Goal: Information Seeking & Learning: Learn about a topic

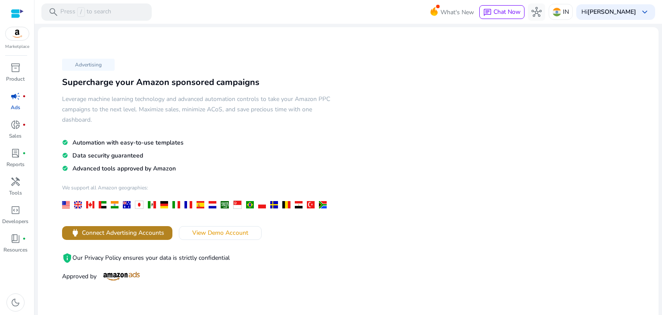
click at [110, 225] on span at bounding box center [117, 232] width 110 height 21
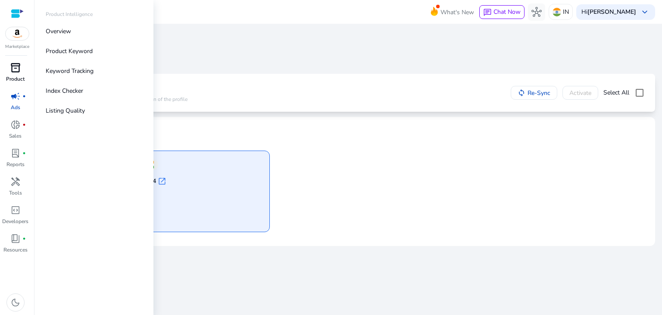
click at [14, 73] on span "inventory_2" at bounding box center [15, 68] width 10 height 10
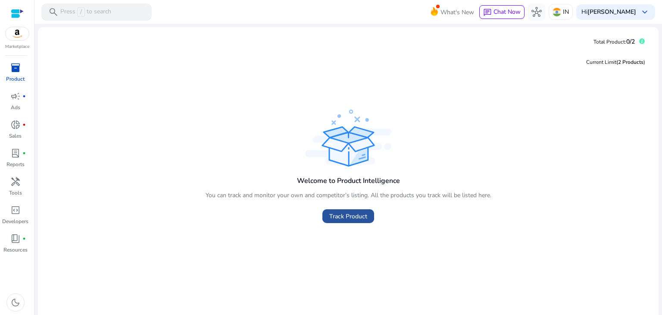
click at [331, 219] on span "Track Product" at bounding box center [348, 216] width 38 height 9
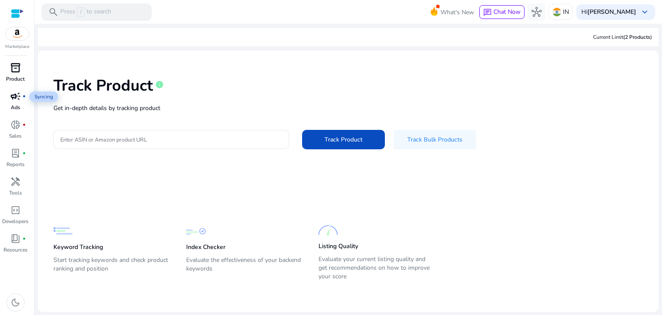
click at [16, 99] on span "campaign" at bounding box center [15, 96] width 10 height 10
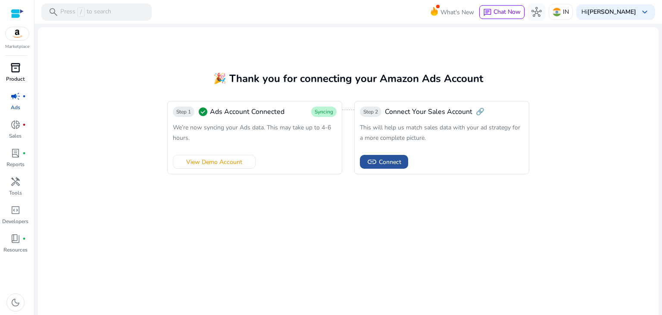
click at [388, 163] on span "Connect" at bounding box center [390, 161] width 22 height 9
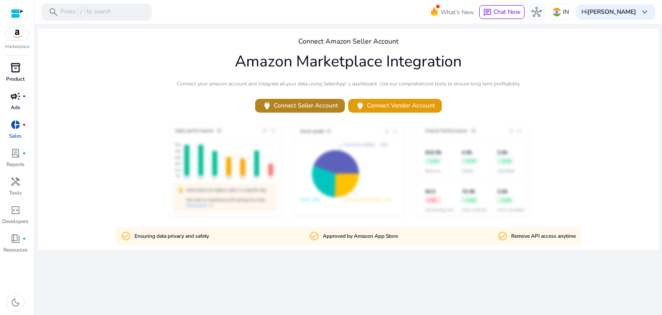
click at [323, 102] on span "power Connect Seller Account" at bounding box center [300, 105] width 76 height 10
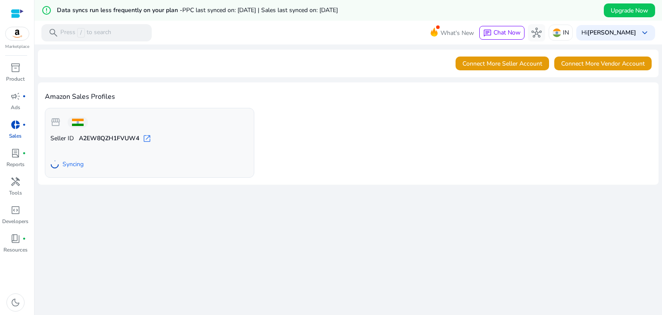
click at [327, 131] on div "storefront Seller ID A2EW8QZH1FVUW4 open_in_new Syncing" at bounding box center [348, 143] width 607 height 70
click at [18, 107] on p "Ads" at bounding box center [15, 107] width 9 height 8
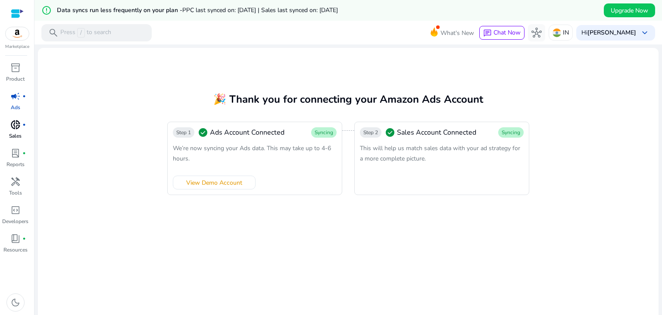
click at [11, 131] on link "donut_small fiber_manual_record Sales" at bounding box center [15, 132] width 31 height 28
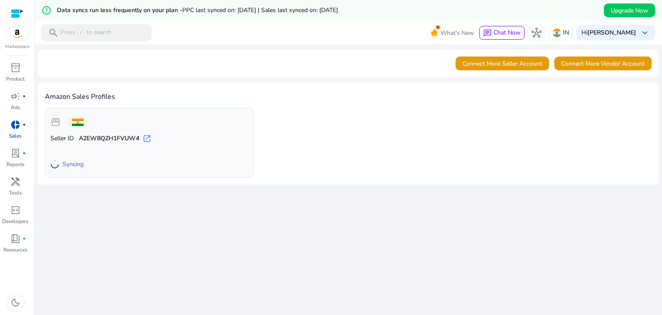
click at [13, 39] on img at bounding box center [17, 33] width 23 height 13
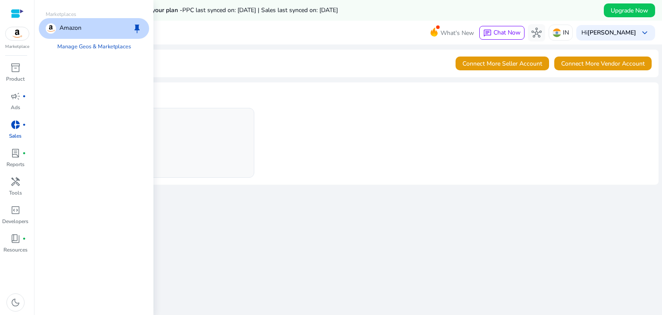
click at [71, 30] on p "Amazon" at bounding box center [70, 28] width 22 height 10
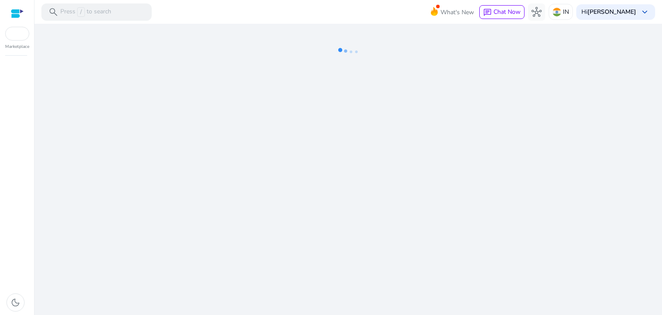
click at [254, 149] on div "We are getting things ready for you..." at bounding box center [348, 169] width 621 height 291
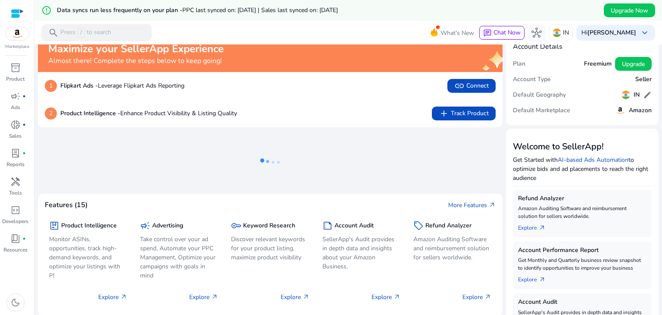
scroll to position [56, 0]
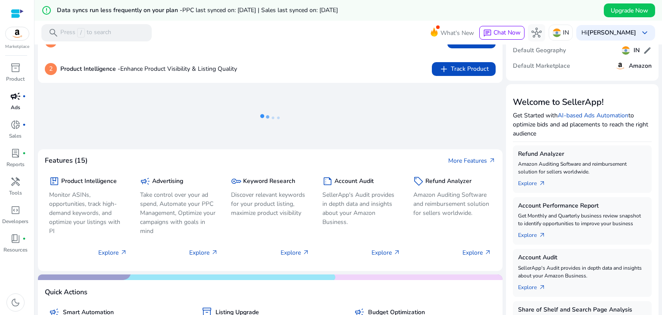
click at [15, 106] on p "Ads" at bounding box center [15, 107] width 9 height 8
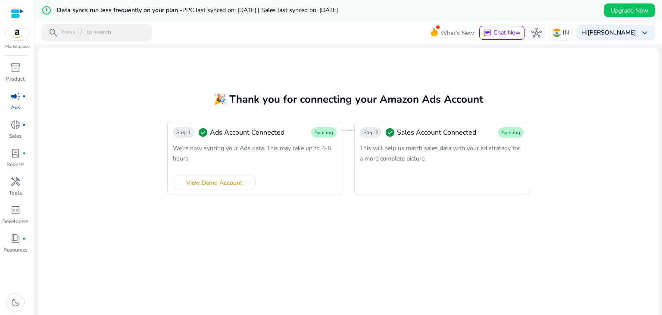
click at [414, 175] on div "Step 2 check_circle Sales Account Connected Syncing This will help us match sal…" at bounding box center [441, 158] width 175 height 73
click at [16, 132] on p "Sales" at bounding box center [15, 136] width 13 height 8
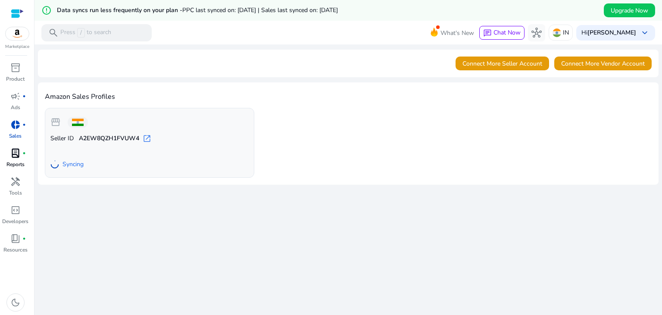
click at [13, 168] on link "lab_profile fiber_manual_record Reports" at bounding box center [15, 160] width 31 height 28
click at [19, 148] on span "lab_profile" at bounding box center [15, 153] width 10 height 10
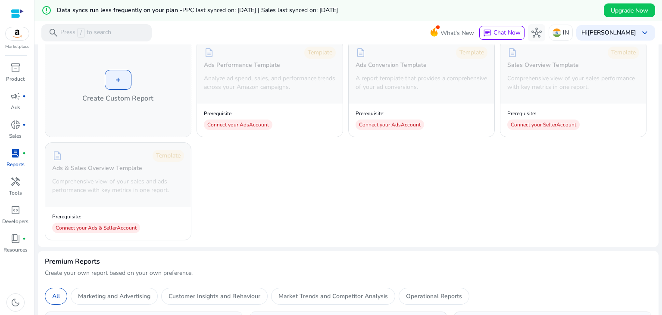
scroll to position [68, 0]
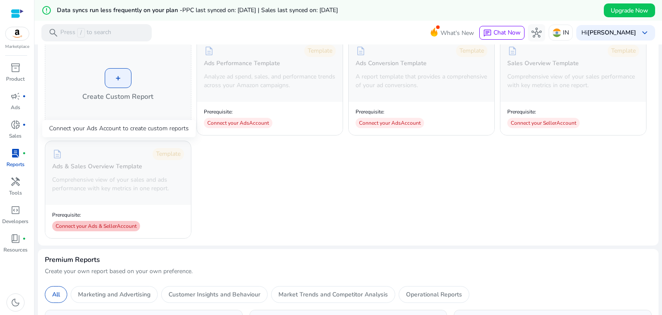
click at [109, 226] on div "Connect your Ads & Seller Account" at bounding box center [96, 226] width 88 height 10
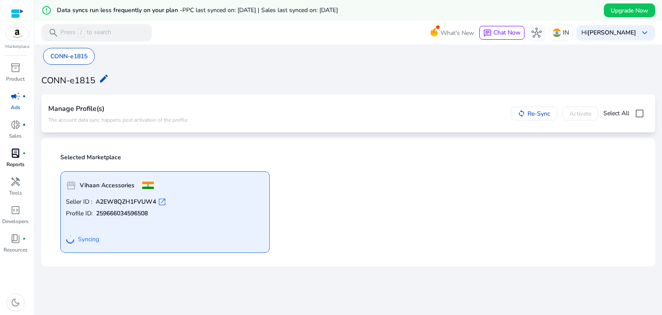
click at [409, 117] on div "Manage Profile(s) The account data sync happens post activation of the profile …" at bounding box center [348, 113] width 600 height 24
click at [213, 74] on div "CONN-e1815 edit" at bounding box center [348, 79] width 614 height 19
click at [16, 176] on span "handyman" at bounding box center [15, 181] width 10 height 10
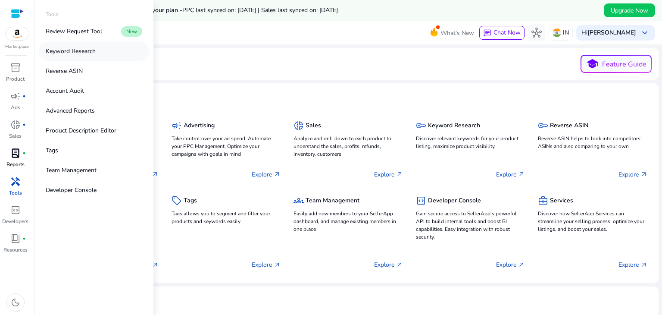
click at [110, 52] on link "Keyword Research" at bounding box center [94, 50] width 110 height 19
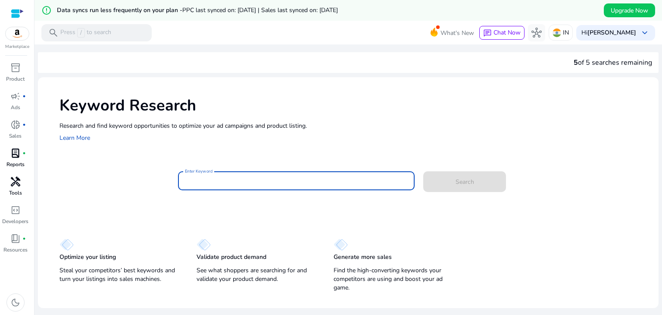
click at [219, 178] on input "Enter Keyword" at bounding box center [296, 180] width 223 height 9
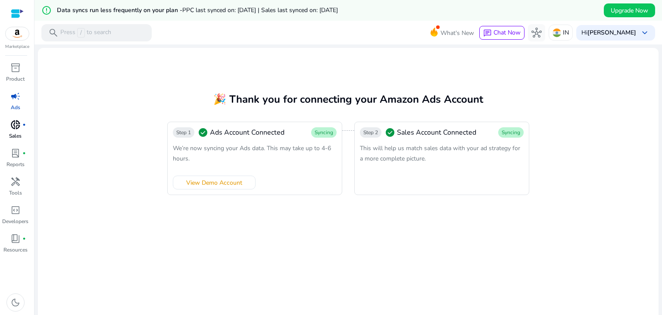
click at [10, 130] on div "donut_small fiber_manual_record" at bounding box center [15, 125] width 24 height 14
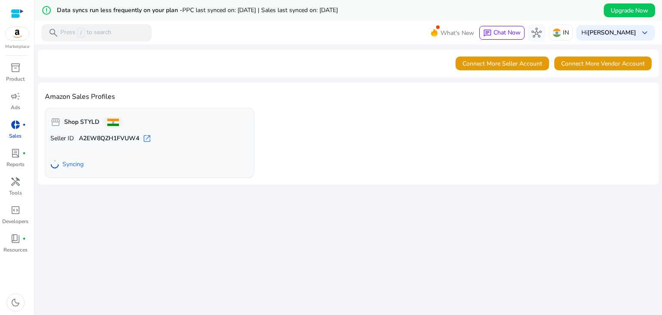
click at [110, 172] on div "storefront Shop STYLD Seller ID A2EW8QZH1FVUW4 open_in_new Syncing" at bounding box center [150, 143] width 210 height 70
click at [368, 144] on div "storefront Shop STYLD Seller ID A2EW8QZH1FVUW4 open_in_new Syncing" at bounding box center [348, 143] width 607 height 70
click at [12, 187] on span "handyman" at bounding box center [15, 181] width 10 height 10
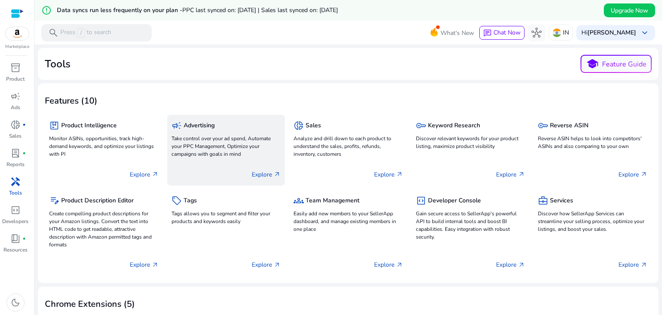
click at [267, 175] on p "Explore arrow_outward" at bounding box center [266, 174] width 29 height 9
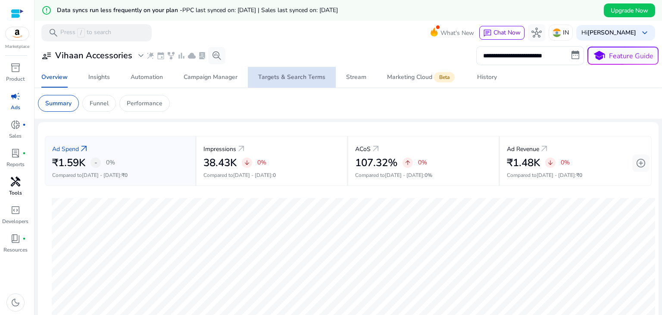
click at [297, 71] on span "Targets & Search Terms" at bounding box center [291, 77] width 67 height 21
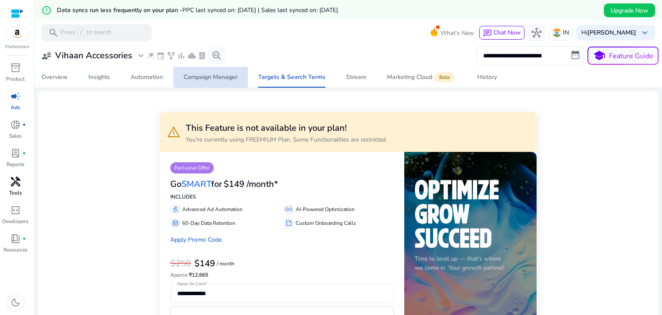
click at [228, 79] on div "Campaign Manager" at bounding box center [211, 77] width 54 height 6
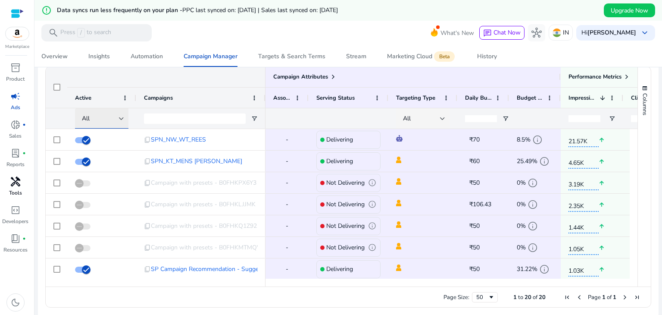
click at [113, 118] on div "All" at bounding box center [100, 118] width 37 height 9
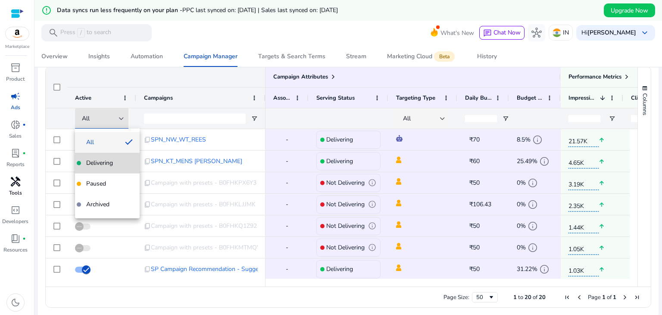
click at [84, 164] on div "Delivering" at bounding box center [97, 163] width 31 height 9
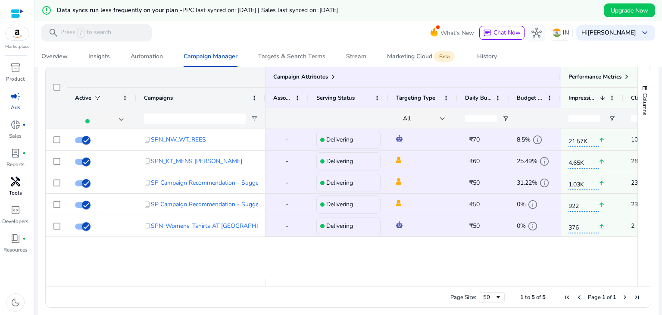
drag, startPoint x: 295, startPoint y: 282, endPoint x: 369, endPoint y: 279, distance: 74.2
click at [369, 279] on div at bounding box center [575, 282] width 619 height 8
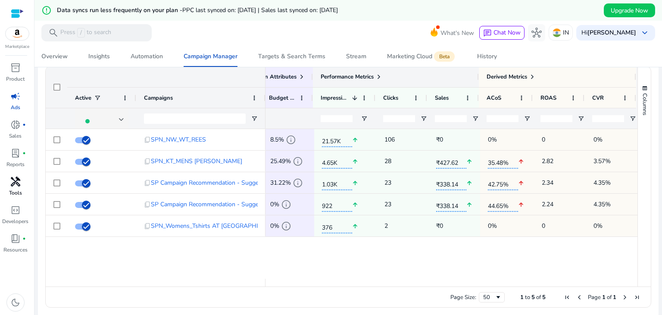
click at [351, 76] on span "Performance Metrics" at bounding box center [347, 77] width 53 height 8
click at [154, 55] on div "Automation" at bounding box center [147, 56] width 32 height 6
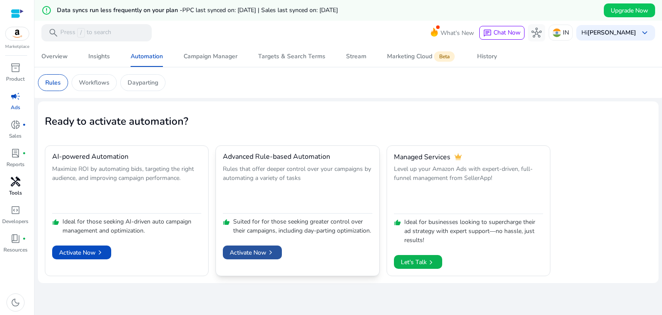
click at [246, 257] on span "Activate Now chevron_right" at bounding box center [252, 252] width 45 height 9
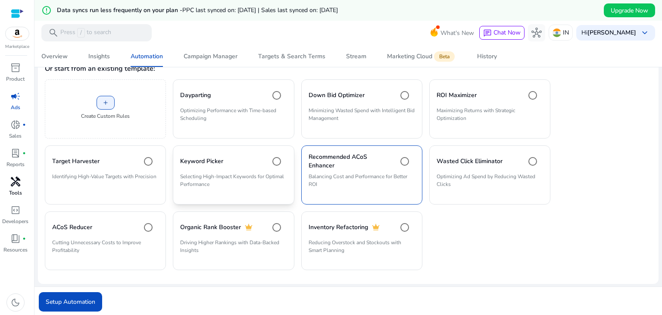
click at [246, 157] on div "Keyword Picker" at bounding box center [233, 161] width 106 height 17
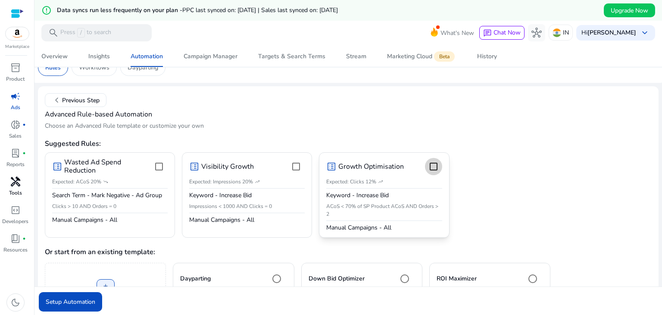
scroll to position [35, 0]
click at [80, 304] on span "Setup Automation" at bounding box center [71, 301] width 50 height 9
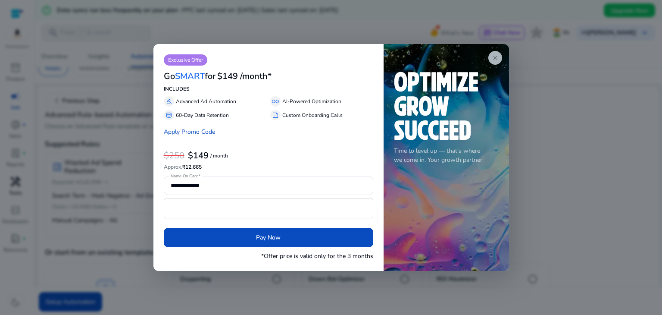
click at [495, 56] on span "close" at bounding box center [495, 57] width 7 height 7
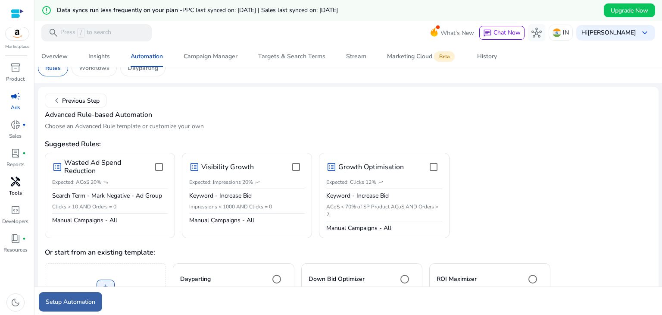
click at [87, 295] on span "submit" at bounding box center [70, 301] width 63 height 21
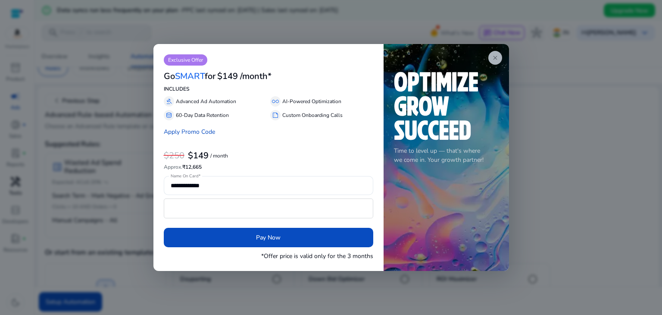
click at [493, 59] on span "close" at bounding box center [495, 57] width 7 height 7
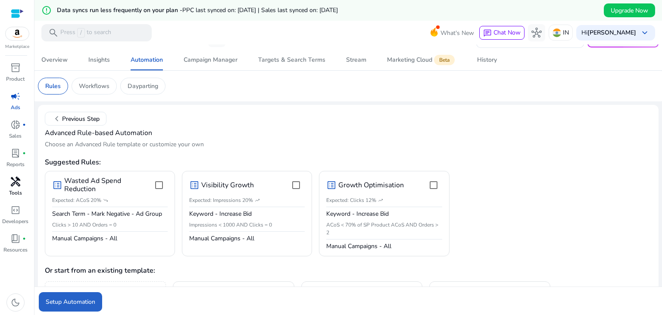
scroll to position [0, 0]
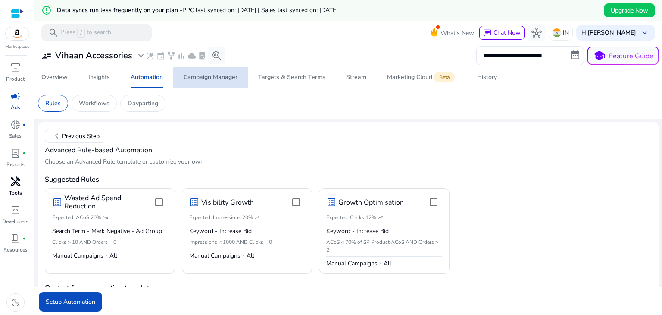
click at [196, 85] on span "Campaign Manager" at bounding box center [211, 77] width 54 height 21
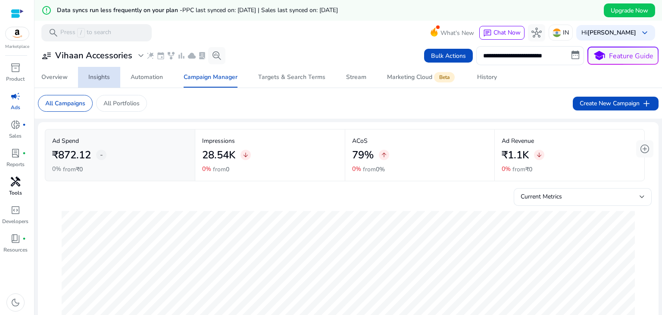
click at [103, 78] on div "Insights" at bounding box center [99, 77] width 22 height 6
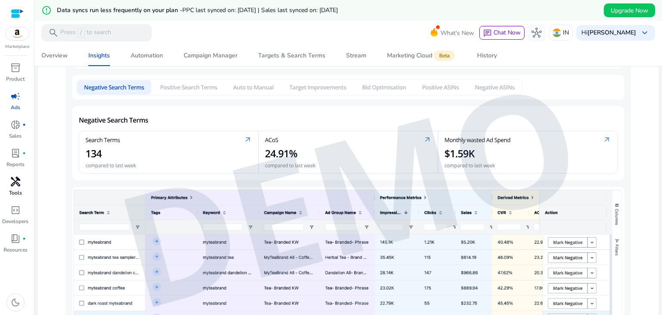
scroll to position [331, 0]
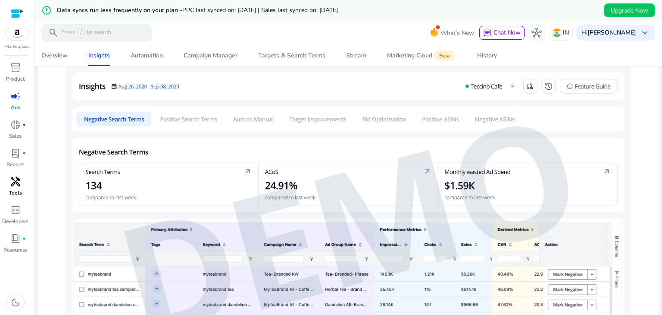
click at [245, 171] on img at bounding box center [349, 223] width 566 height 313
click at [320, 197] on img at bounding box center [349, 223] width 566 height 313
click at [178, 117] on img at bounding box center [349, 223] width 566 height 313
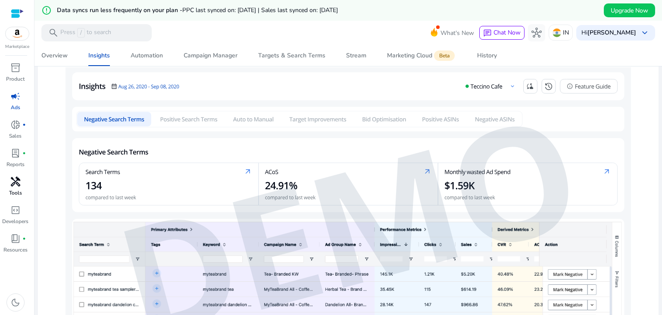
click at [178, 117] on img at bounding box center [349, 223] width 566 height 313
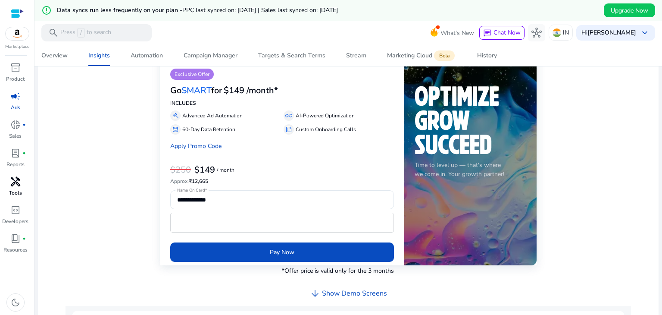
scroll to position [0, 0]
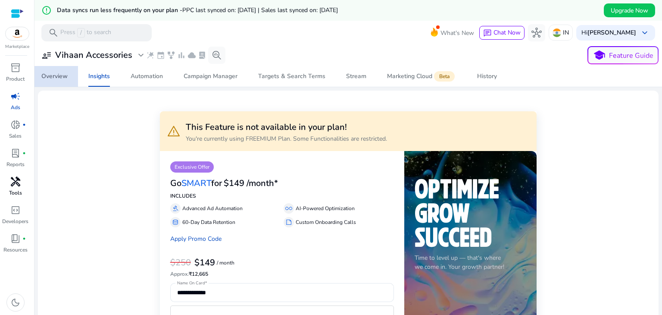
click at [62, 73] on div "Overview" at bounding box center [54, 76] width 26 height 6
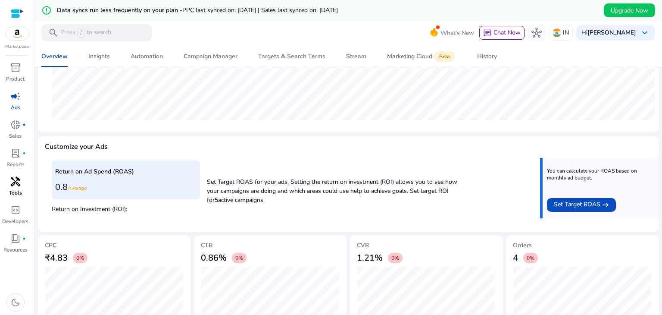
scroll to position [286, 0]
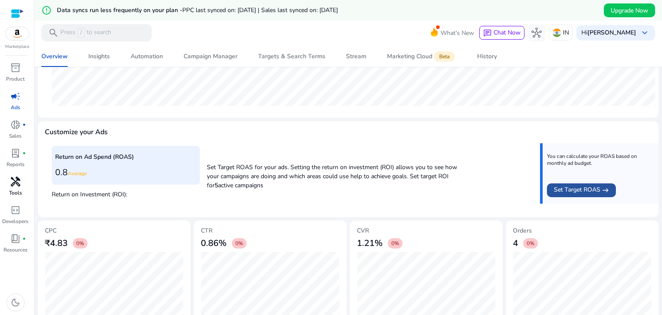
click at [570, 183] on span at bounding box center [581, 190] width 69 height 21
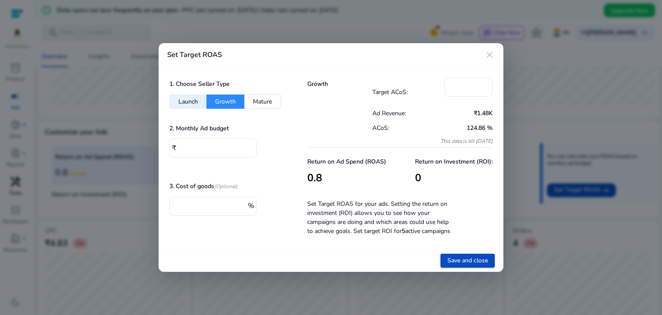
click at [191, 103] on button "Launch" at bounding box center [187, 101] width 37 height 14
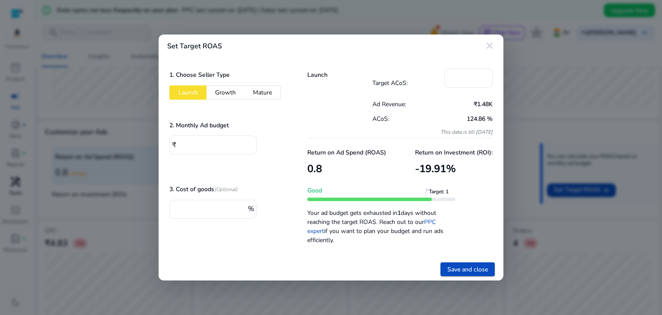
click at [224, 95] on button "Growth" at bounding box center [225, 92] width 38 height 14
type input "*"
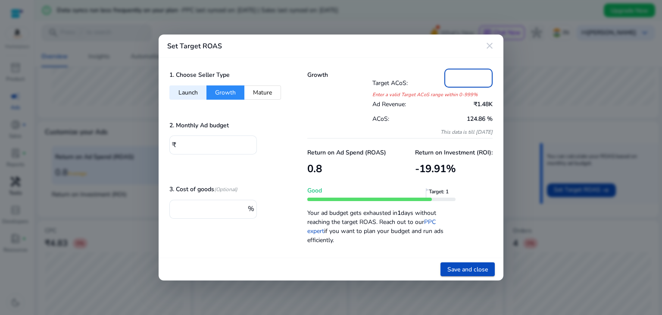
click at [469, 81] on input "*" at bounding box center [468, 76] width 34 height 9
type input "***"
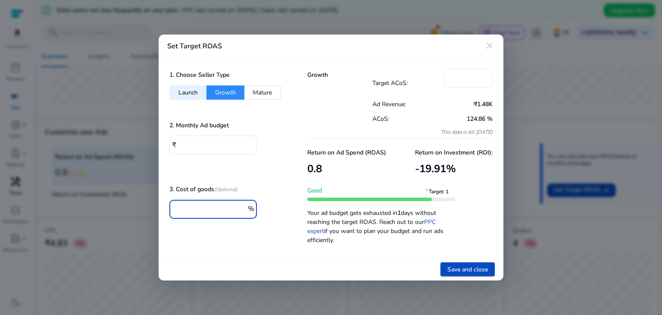
click at [215, 211] on input "*" at bounding box center [210, 207] width 69 height 9
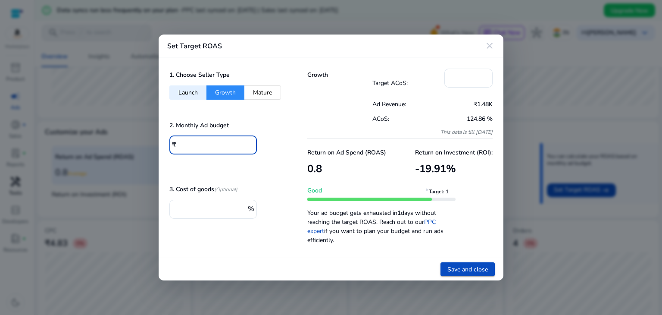
click at [209, 145] on input "*" at bounding box center [214, 143] width 71 height 9
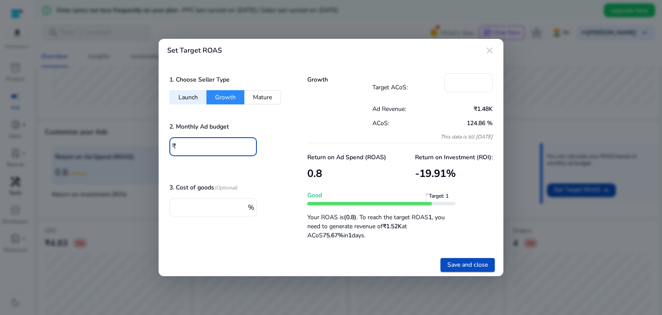
type input "****"
click at [297, 134] on div "Growth Target ACoS: *** Ad Revenue: ₹1.48K ACoS: 124.86 % This data is till 8/3…" at bounding box center [400, 158] width 207 height 191
click at [185, 94] on button "Launch" at bounding box center [187, 97] width 37 height 14
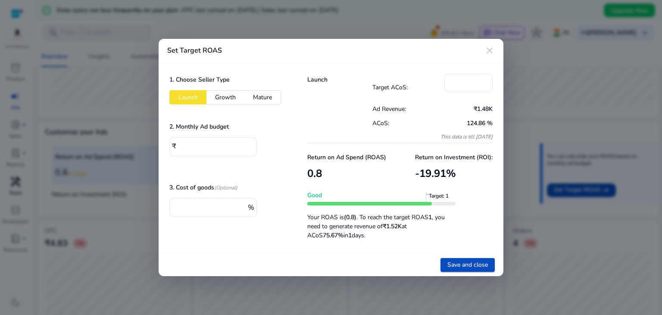
click at [222, 96] on button "Growth" at bounding box center [225, 97] width 38 height 14
click at [279, 94] on button "Mature" at bounding box center [262, 97] width 37 height 14
click at [232, 101] on button "Growth" at bounding box center [225, 97] width 38 height 14
click at [275, 100] on button "Mature" at bounding box center [262, 97] width 37 height 14
type input "**"
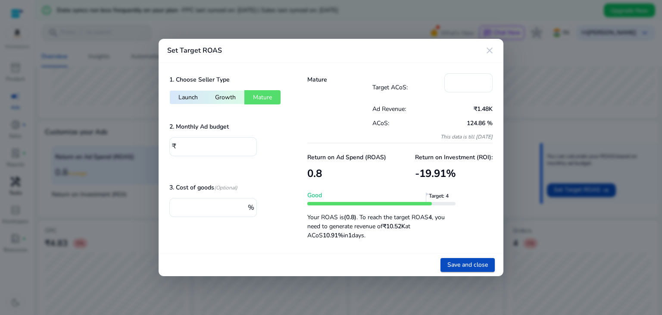
click at [488, 49] on mat-icon "close" at bounding box center [490, 50] width 10 height 10
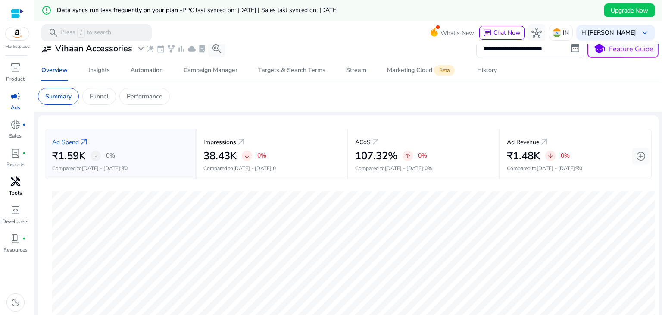
scroll to position [0, 0]
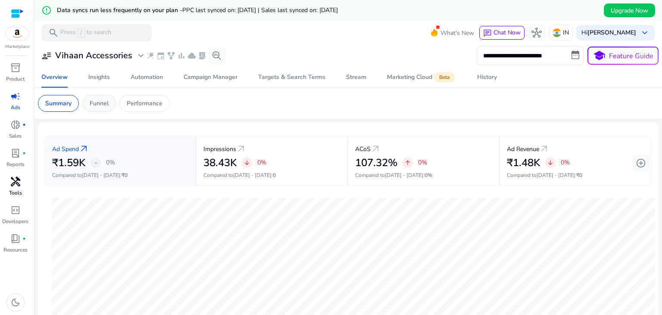
click at [106, 99] on p "Funnel" at bounding box center [99, 103] width 19 height 9
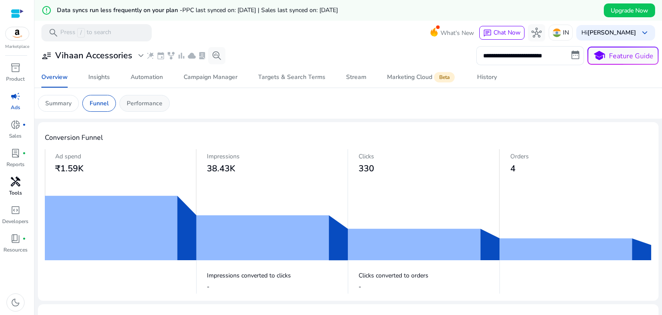
click at [147, 109] on div "Performance" at bounding box center [144, 103] width 50 height 17
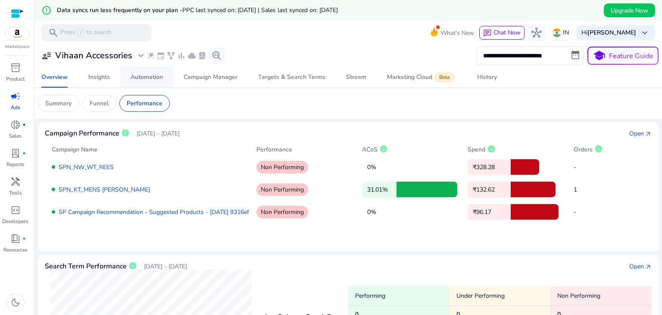
click at [166, 78] on link "Automation" at bounding box center [146, 77] width 53 height 21
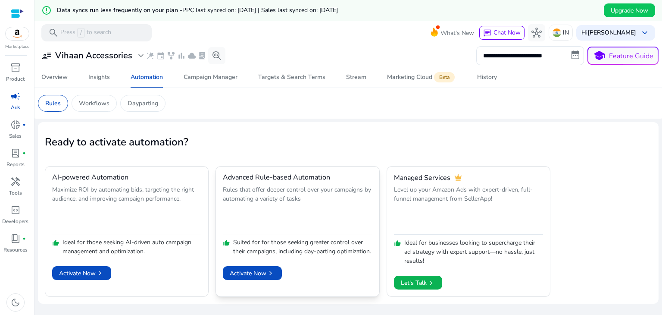
scroll to position [21, 0]
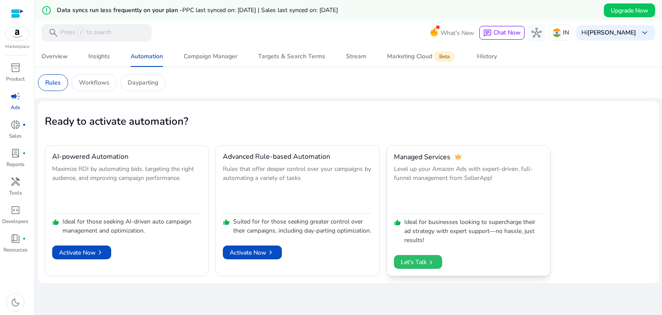
click at [433, 263] on span at bounding box center [418, 261] width 48 height 21
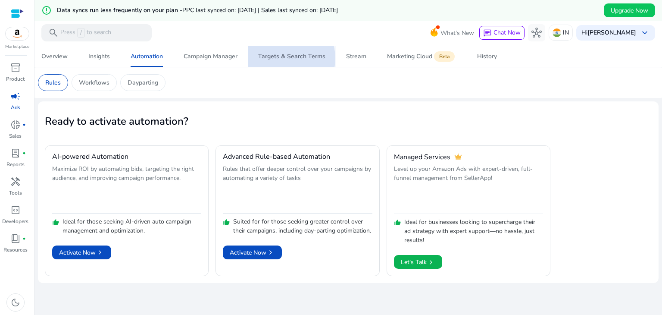
click at [282, 58] on div "Targets & Search Terms" at bounding box center [291, 56] width 67 height 6
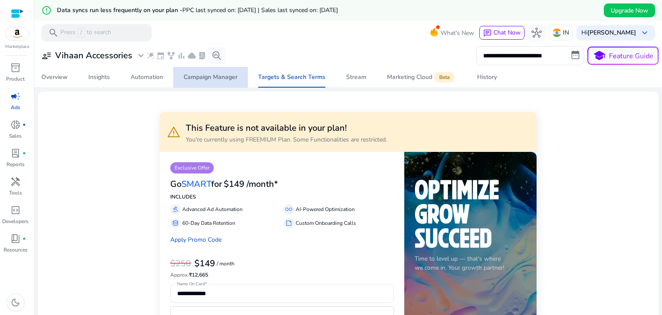
click at [215, 83] on span "Campaign Manager" at bounding box center [211, 77] width 54 height 21
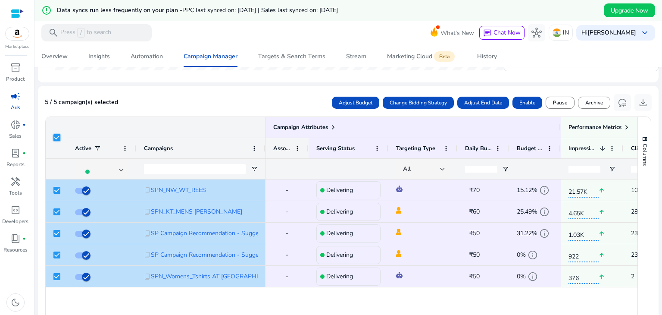
scroll to position [549, 0]
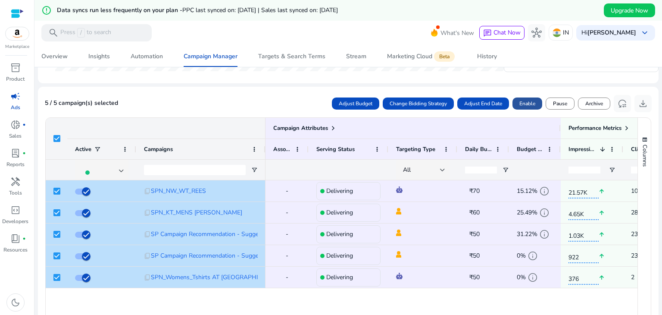
click at [519, 104] on span "Enable" at bounding box center [527, 104] width 16 height 8
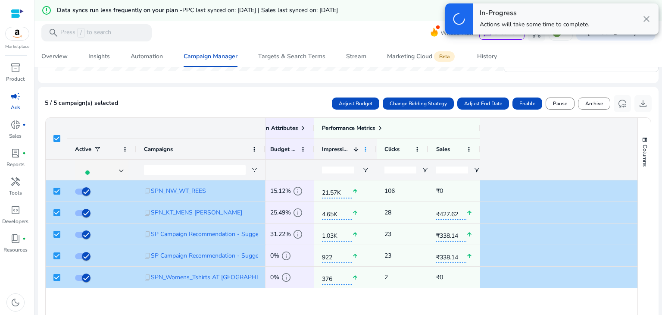
scroll to position [0, 0]
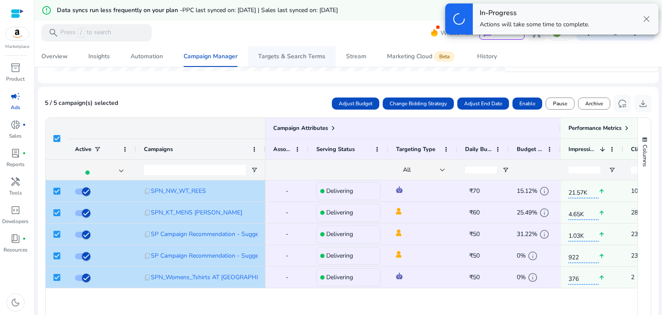
click at [288, 61] on span "Targets & Search Terms" at bounding box center [291, 56] width 67 height 21
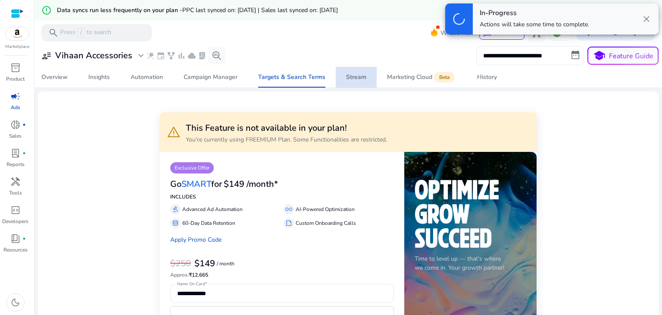
click at [357, 82] on span "Stream" at bounding box center [356, 77] width 20 height 21
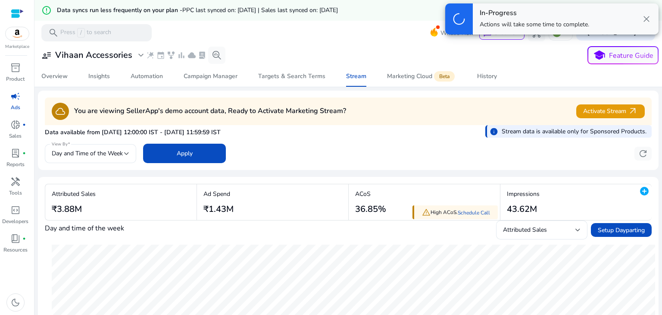
click at [648, 18] on span "close" at bounding box center [646, 19] width 10 height 10
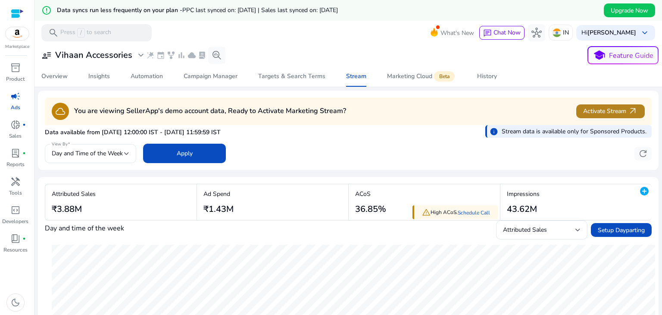
click at [591, 110] on span "Activate Stream arrow_outward" at bounding box center [610, 111] width 55 height 10
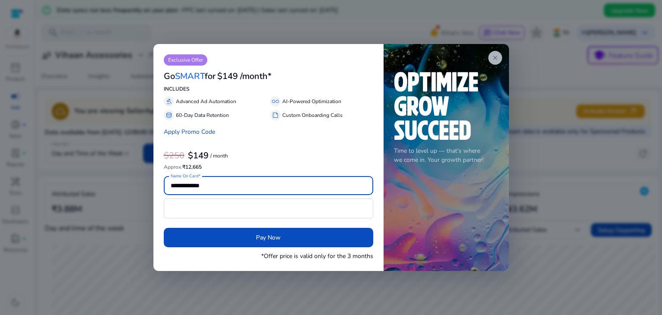
click at [498, 63] on app-icon "close" at bounding box center [495, 58] width 14 height 14
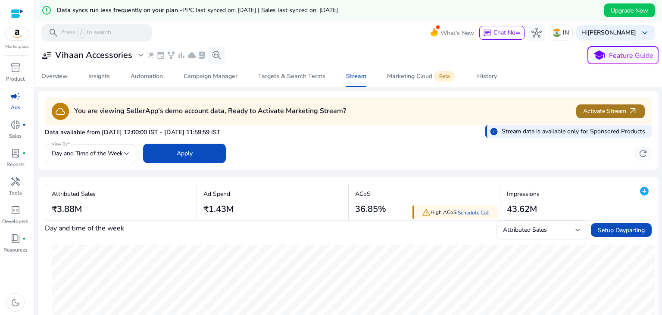
click at [594, 117] on span at bounding box center [610, 111] width 69 height 21
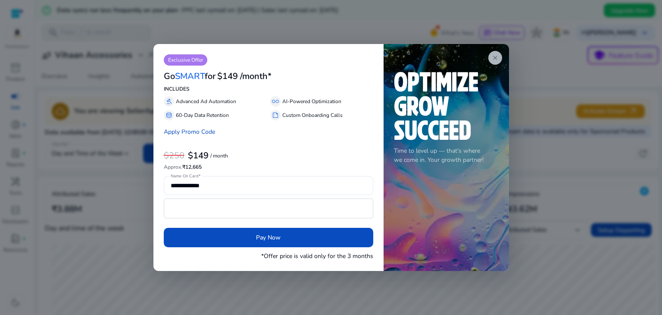
click at [493, 59] on span "close" at bounding box center [495, 57] width 7 height 7
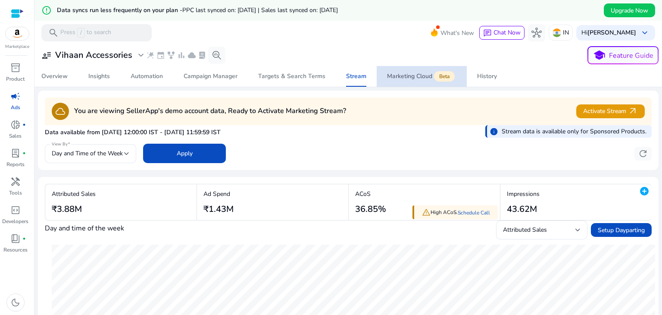
click at [404, 78] on div "Marketing Cloud Beta" at bounding box center [421, 76] width 69 height 7
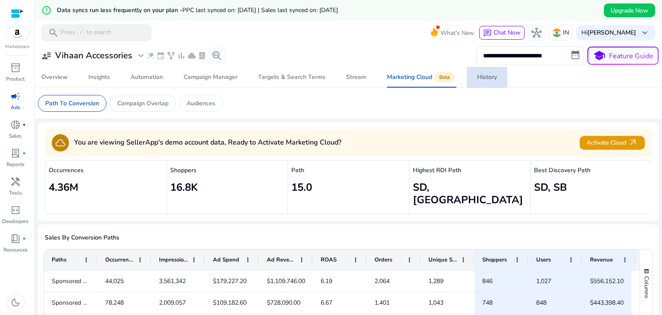
click at [484, 75] on div "History" at bounding box center [487, 77] width 20 height 6
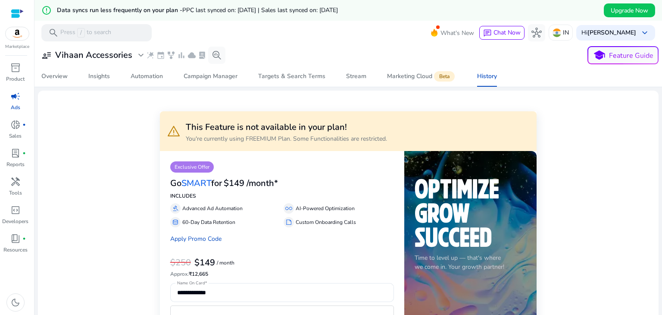
click at [15, 103] on p "Ads" at bounding box center [15, 107] width 9 height 8
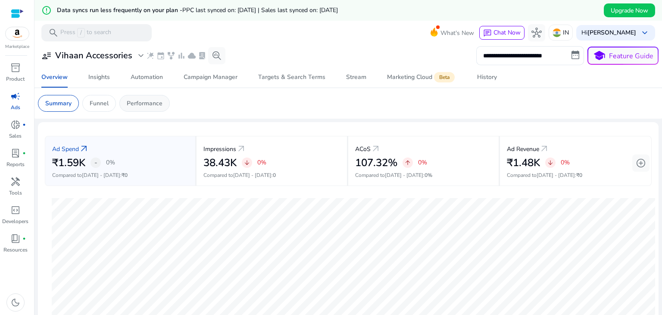
click at [145, 103] on p "Performance" at bounding box center [145, 103] width 36 height 9
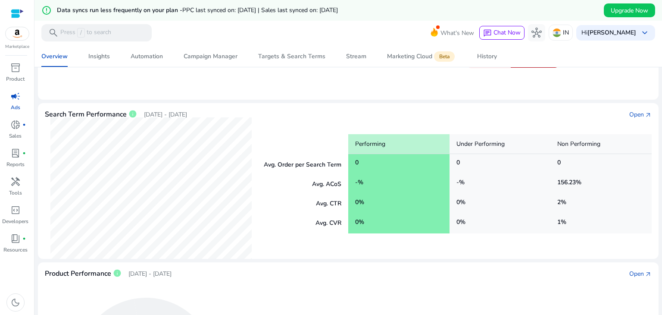
scroll to position [153, 0]
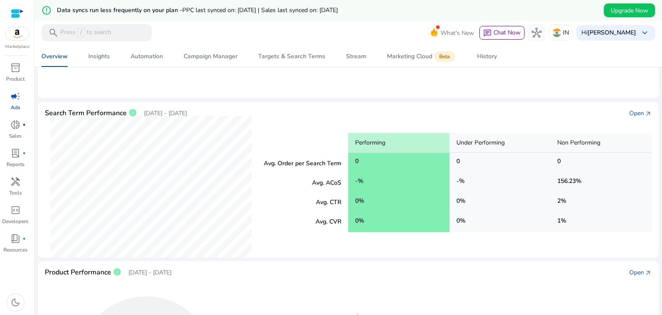
click at [385, 196] on div "0 %" at bounding box center [398, 202] width 101 height 20
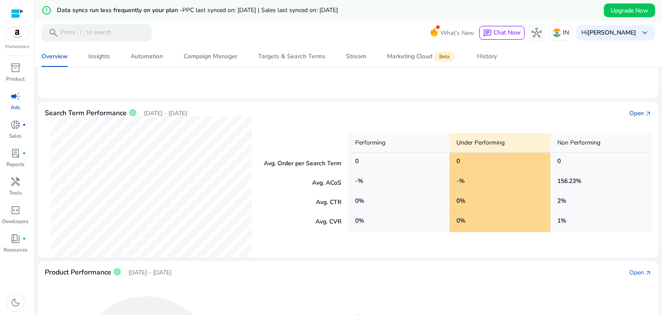
click at [631, 109] on div "Open" at bounding box center [636, 113] width 15 height 9
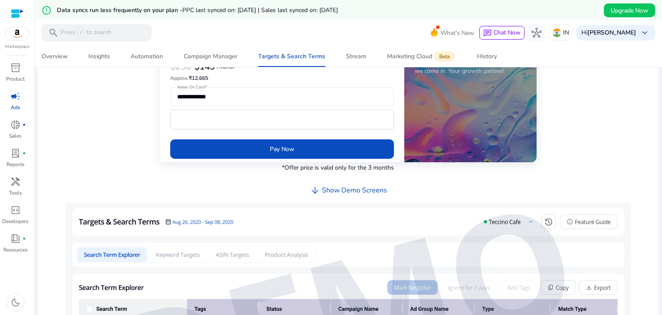
scroll to position [322, 0]
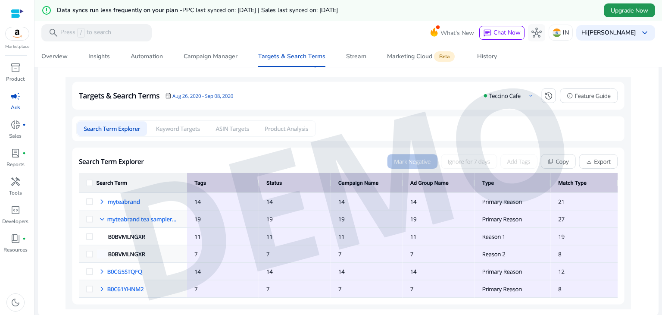
click at [616, 13] on span "Upgrade Now" at bounding box center [630, 10] width 38 height 9
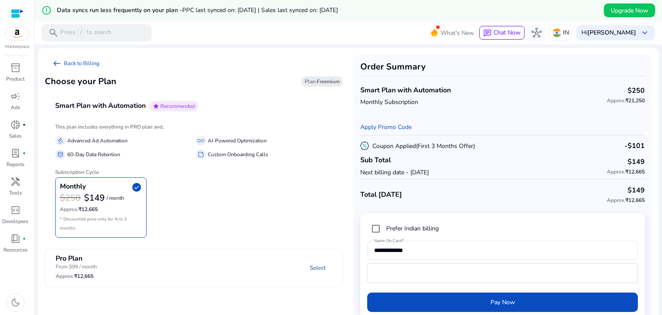
click at [310, 260] on link "Select" at bounding box center [317, 268] width 29 height 16
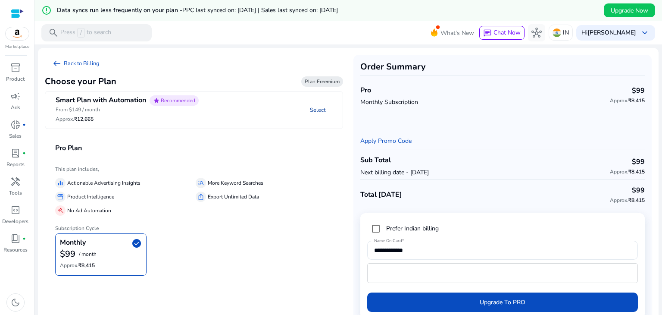
click at [316, 110] on link "Select" at bounding box center [317, 110] width 29 height 16
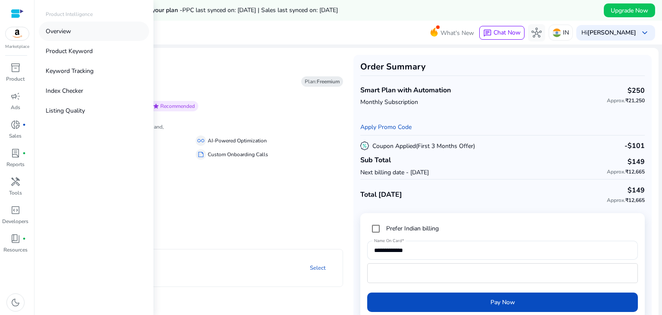
click at [66, 33] on p "Overview" at bounding box center [58, 31] width 25 height 9
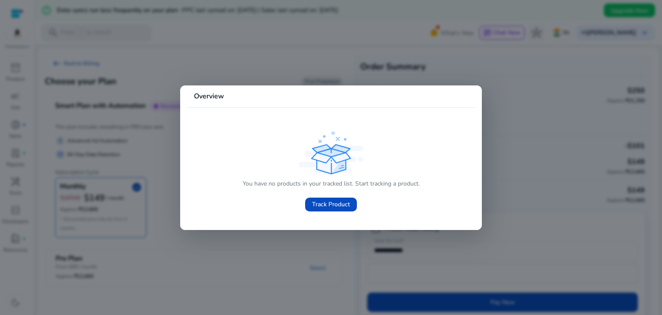
click at [280, 215] on div "You have no products in your tracked list. Start tracking a product. Track Prod…" at bounding box center [331, 172] width 274 height 87
click at [69, 69] on div at bounding box center [331, 157] width 662 height 315
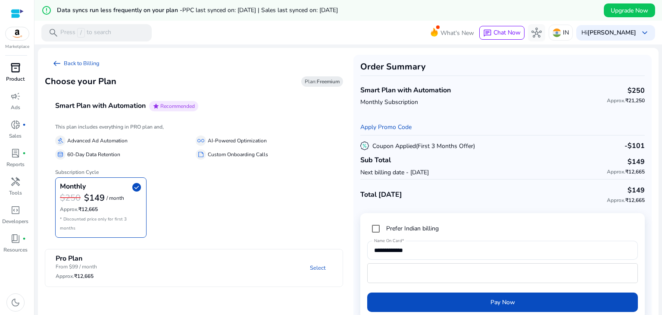
click at [10, 70] on span "inventory_2" at bounding box center [15, 68] width 10 height 10
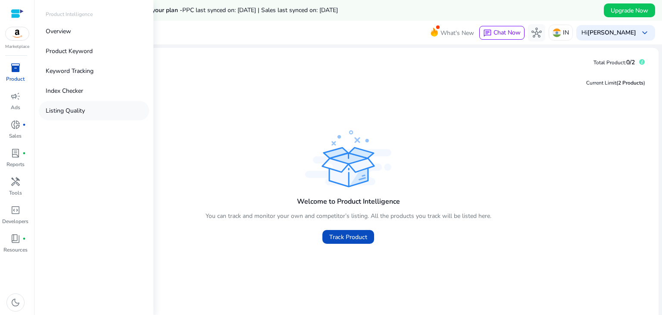
click at [71, 108] on p "Listing Quality" at bounding box center [65, 110] width 39 height 9
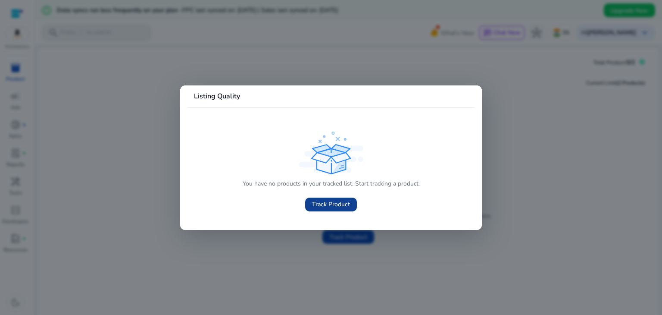
click at [327, 210] on span at bounding box center [331, 204] width 52 height 21
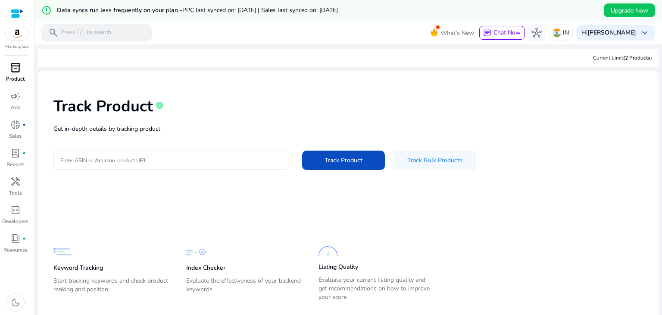
scroll to position [21, 0]
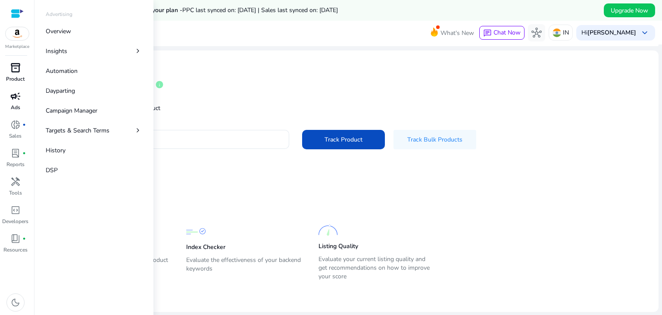
click at [9, 102] on div "campaign" at bounding box center [15, 96] width 24 height 14
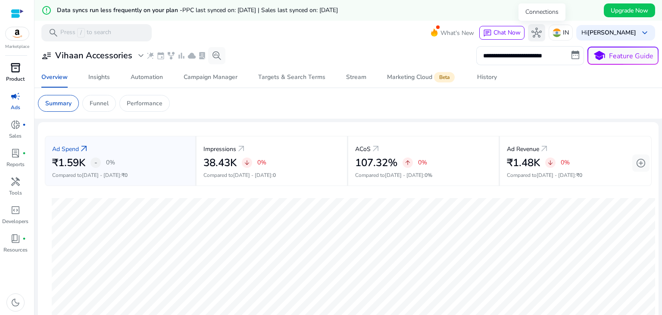
click at [545, 30] on button "hub" at bounding box center [536, 32] width 17 height 17
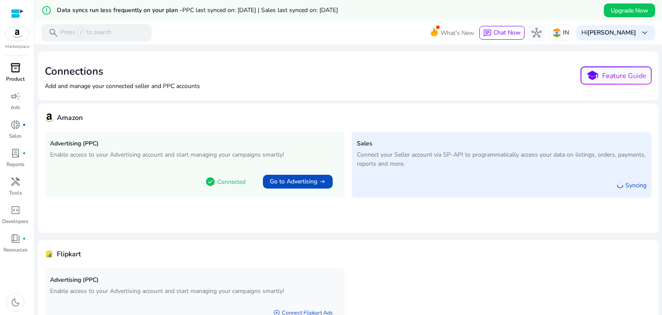
scroll to position [54, 0]
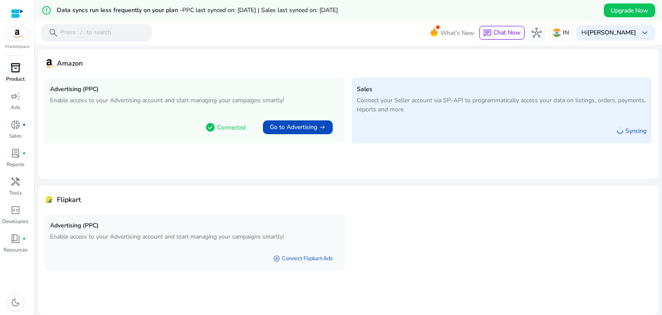
click at [16, 13] on div at bounding box center [17, 14] width 13 height 10
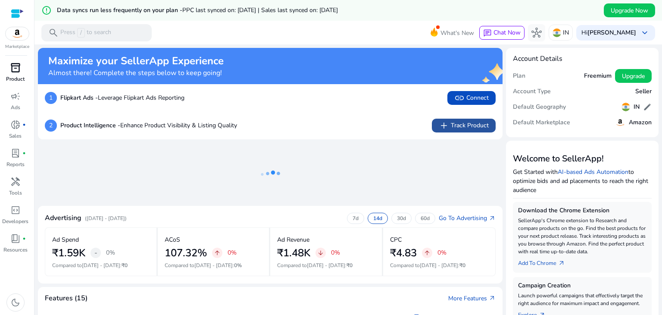
click at [448, 128] on app-icon "add" at bounding box center [445, 125] width 12 height 10
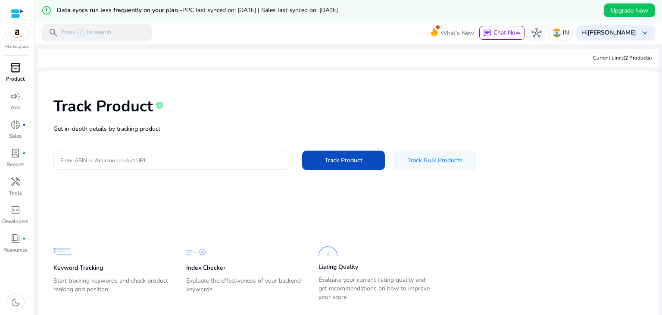
click at [233, 150] on div "Track Product info Get in-depth details by tracking product Enter ASIN or Amazo…" at bounding box center [348, 132] width 607 height 109
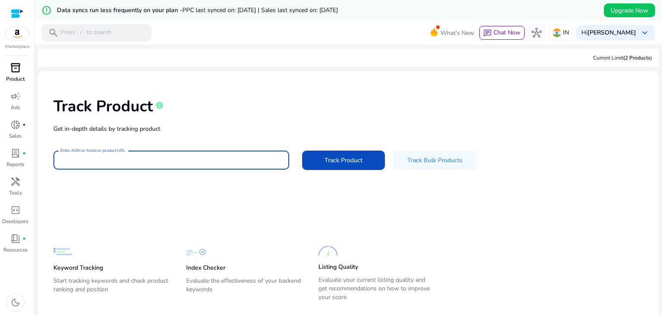
click at [223, 158] on input "Enter ASIN or Amazon product URL" at bounding box center [171, 159] width 222 height 9
paste input "**********"
type input "**********"
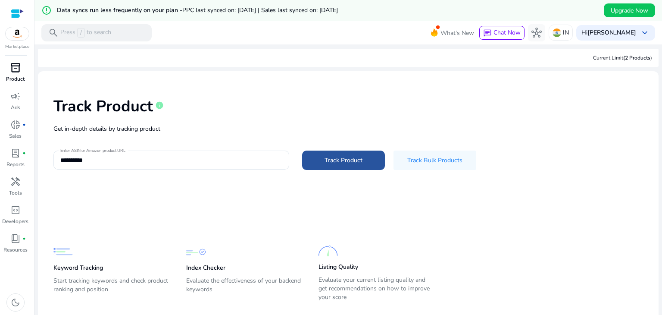
click at [335, 160] on span "Track Product" at bounding box center [344, 160] width 38 height 9
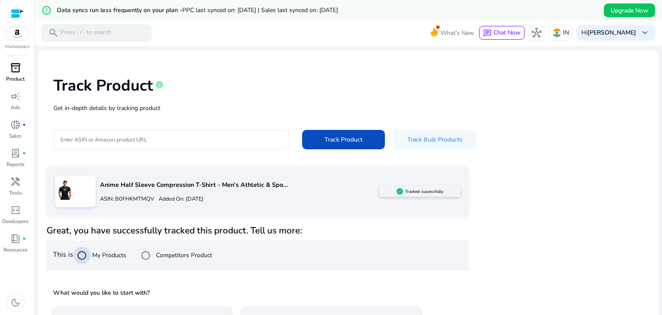
scroll to position [83, 0]
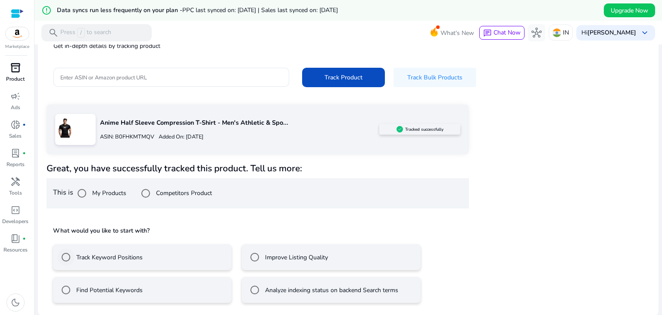
click at [130, 260] on label "Track Keyword Positions" at bounding box center [109, 257] width 68 height 9
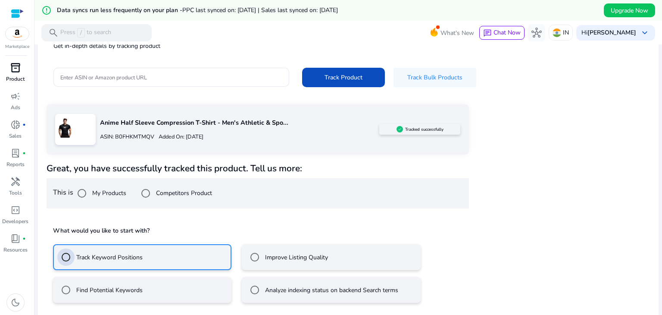
scroll to position [121, 0]
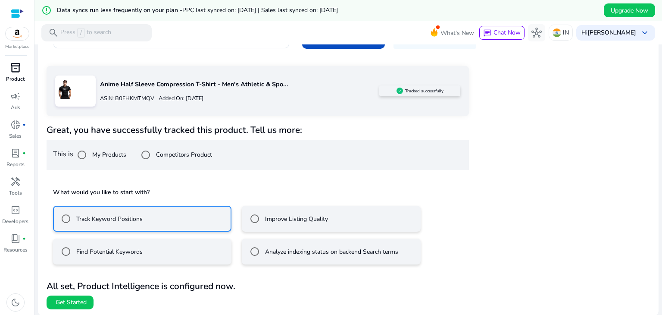
click at [166, 255] on mat-radio-button "Find Potential Keywords" at bounding box center [142, 251] width 178 height 26
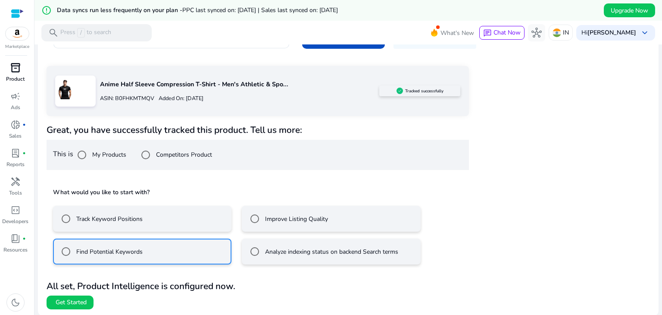
click at [149, 223] on mat-radio-button "Track Keyword Positions" at bounding box center [142, 219] width 178 height 26
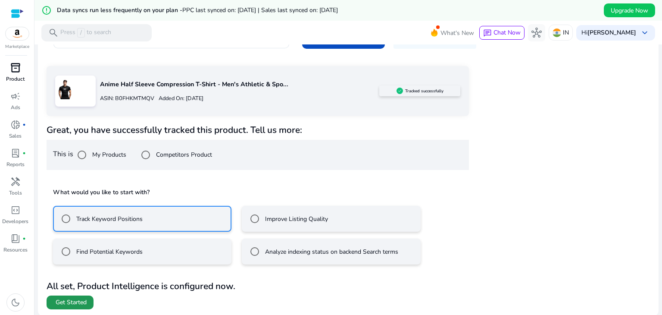
click at [72, 302] on span "Get Started" at bounding box center [71, 302] width 31 height 9
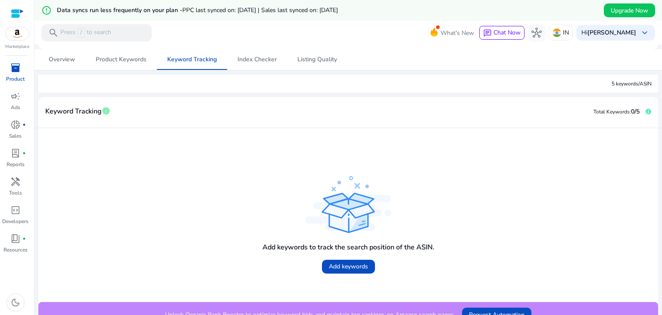
scroll to position [105, 0]
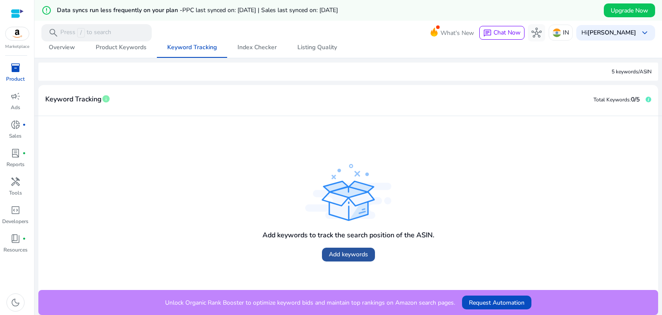
click at [352, 257] on span "Add keywords" at bounding box center [348, 254] width 39 height 9
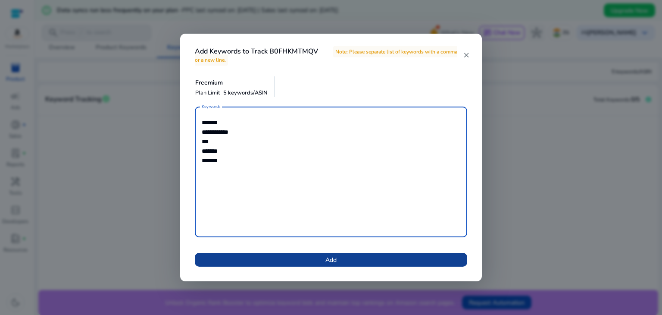
type textarea "**********"
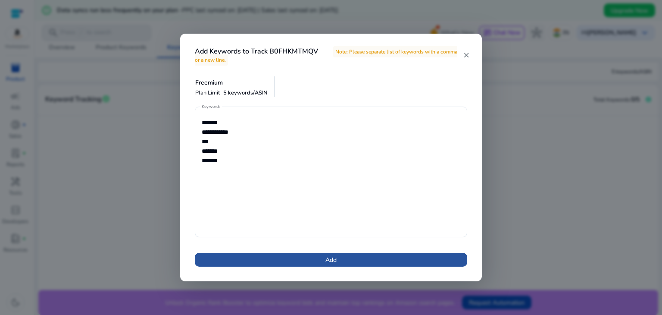
click at [278, 261] on span at bounding box center [331, 259] width 272 height 21
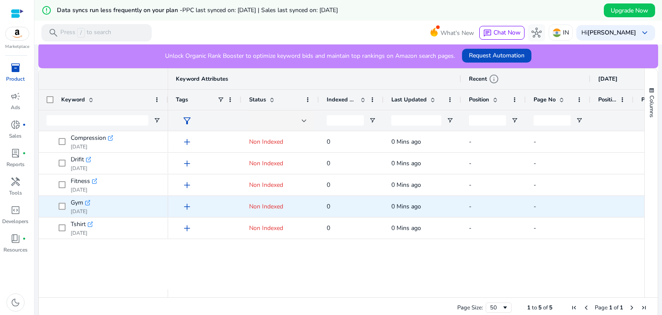
scroll to position [225, 0]
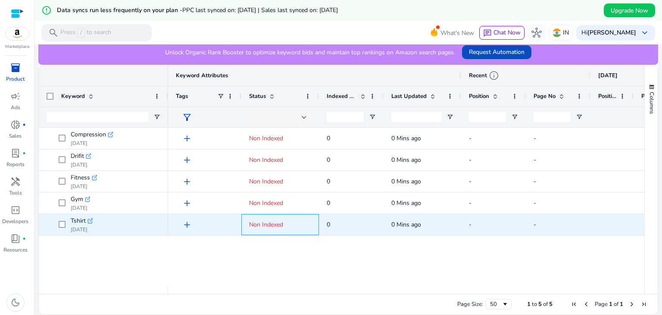
click at [271, 223] on span "Non Indexed" at bounding box center [266, 224] width 34 height 8
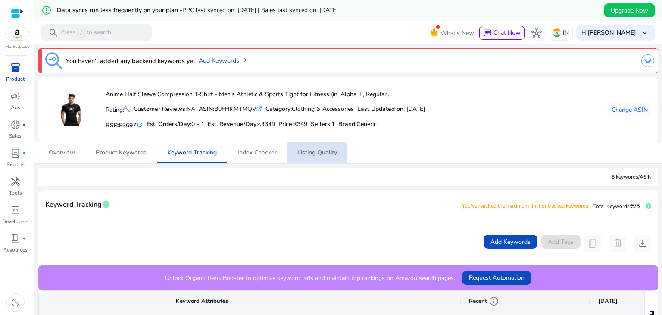
click at [305, 152] on span "Listing Quality" at bounding box center [317, 153] width 40 height 6
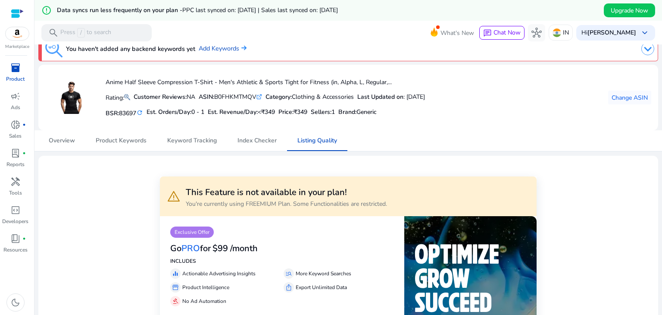
scroll to position [11, 0]
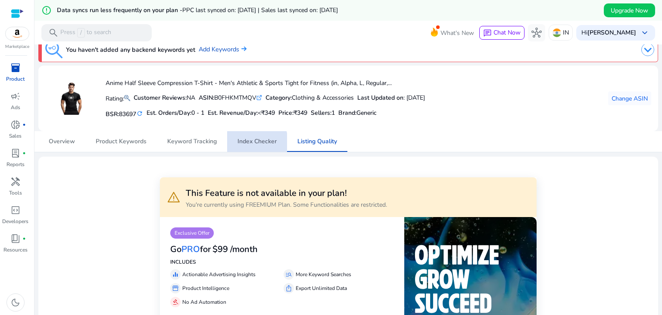
click at [254, 143] on span "Index Checker" at bounding box center [257, 141] width 39 height 6
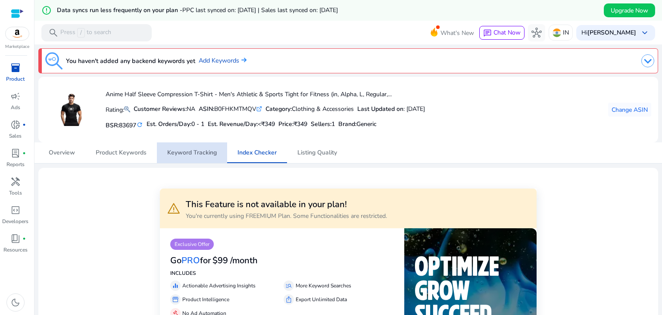
click at [221, 152] on link "Keyword Tracking" at bounding box center [192, 152] width 70 height 21
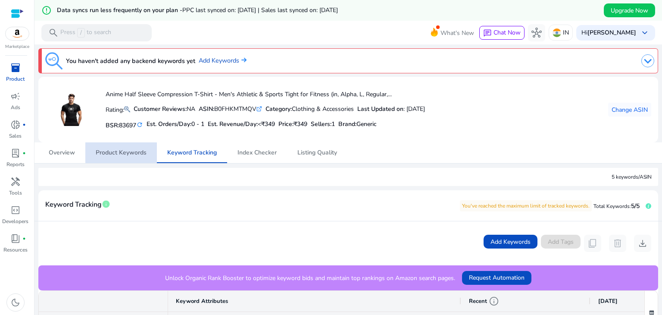
click at [134, 145] on span "Product Keywords" at bounding box center [121, 152] width 51 height 21
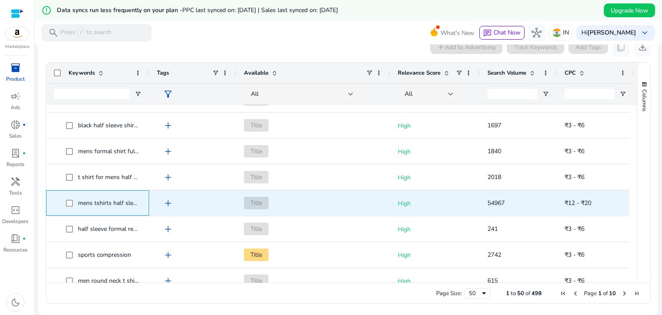
click at [136, 201] on span "mens tshirts half sleeve" at bounding box center [110, 203] width 64 height 8
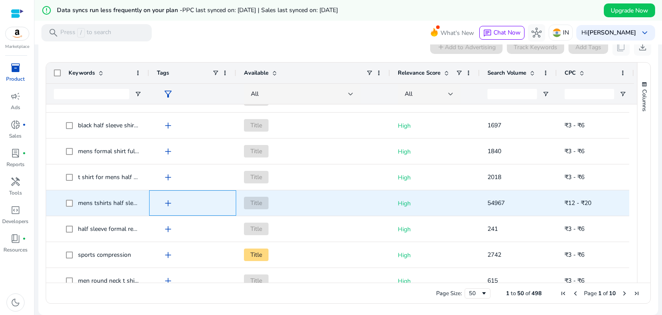
click at [178, 208] on div "add" at bounding box center [194, 203] width 67 height 16
click at [259, 203] on span "Title" at bounding box center [256, 203] width 25 height 13
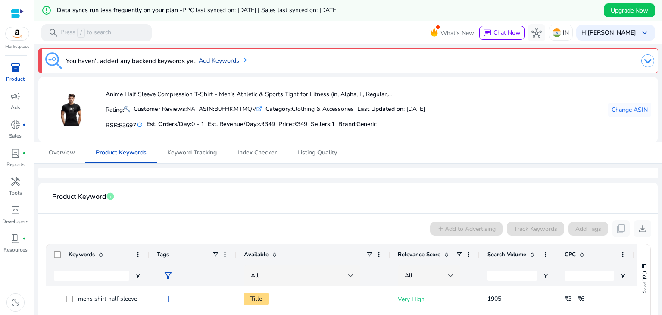
click at [220, 62] on link "Add Keywords" at bounding box center [223, 60] width 48 height 9
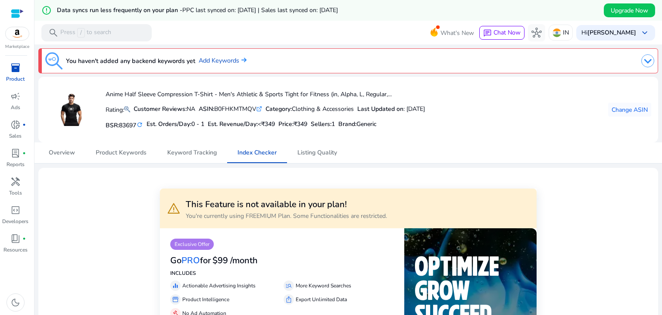
click at [16, 42] on div "Marketplace" at bounding box center [17, 25] width 34 height 50
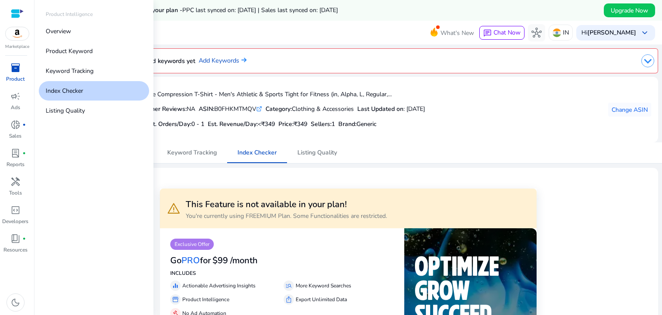
click at [16, 69] on span "inventory_2" at bounding box center [15, 68] width 10 height 10
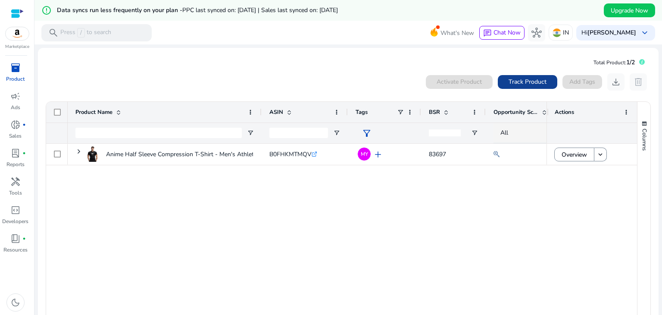
click at [529, 81] on span "Track Product" at bounding box center [528, 81] width 38 height 9
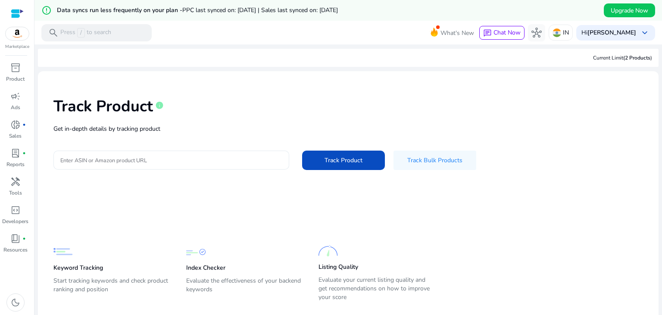
click at [193, 153] on div at bounding box center [171, 159] width 222 height 19
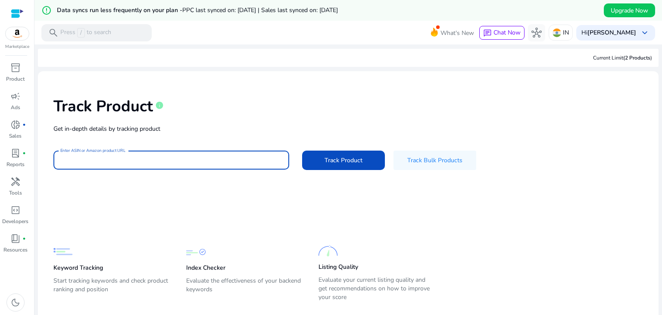
paste input "**********"
type input "**********"
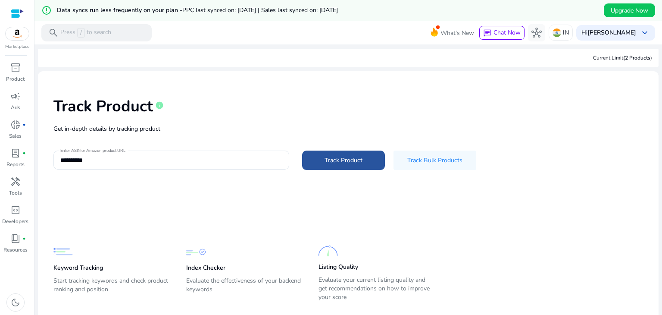
click at [339, 159] on span "Track Product" at bounding box center [344, 160] width 38 height 9
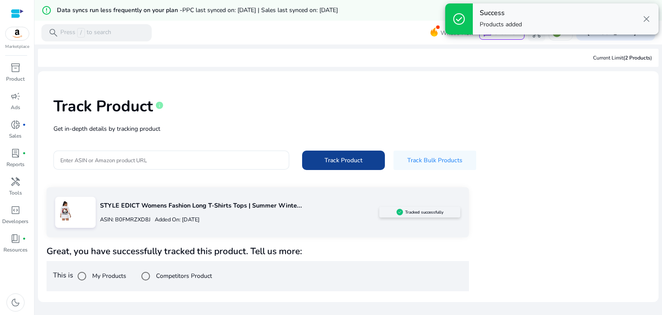
scroll to position [21, 0]
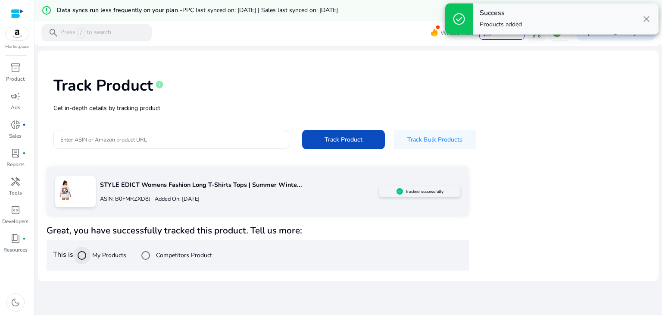
click at [92, 253] on div at bounding box center [82, 255] width 21 height 21
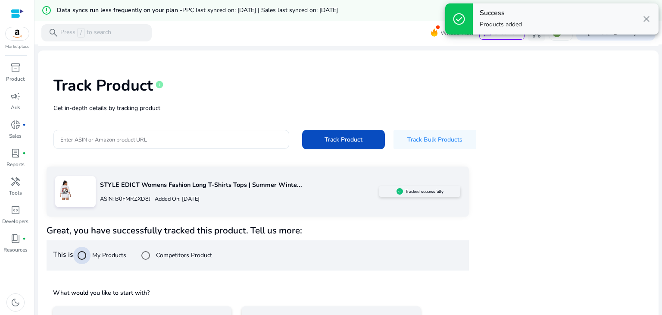
scroll to position [83, 0]
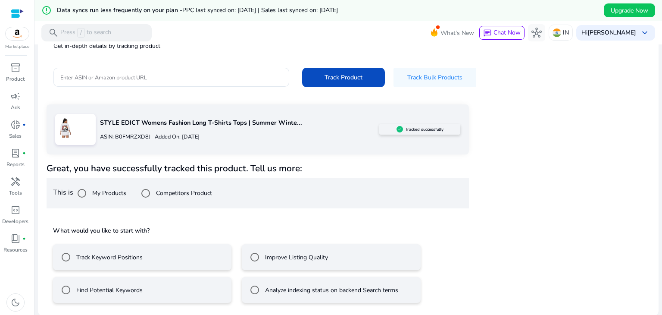
click at [266, 291] on label "Analyze indexing status on backend Search terms" at bounding box center [330, 289] width 135 height 9
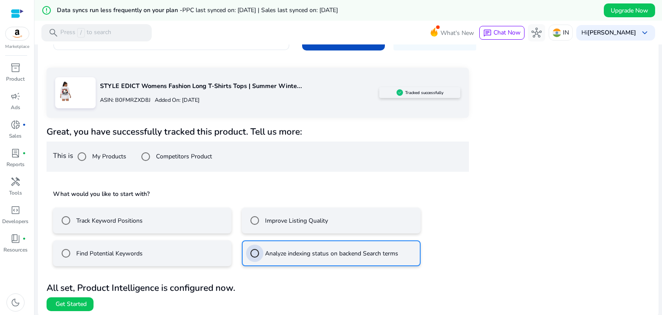
scroll to position [121, 0]
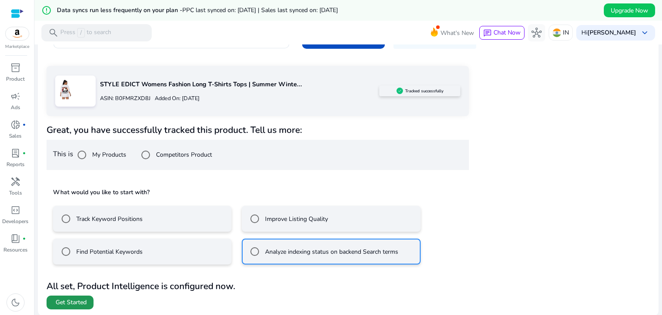
click at [74, 305] on span "Get Started" at bounding box center [71, 302] width 31 height 9
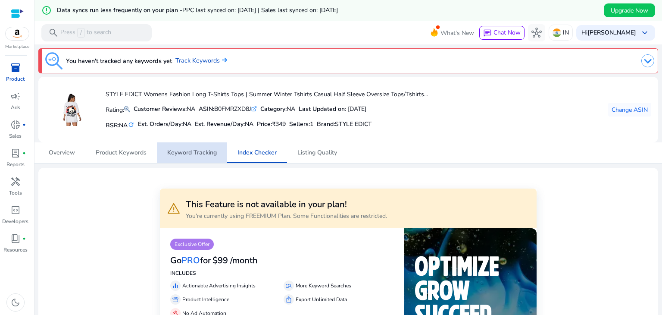
click at [197, 150] on span "Keyword Tracking" at bounding box center [192, 153] width 50 height 6
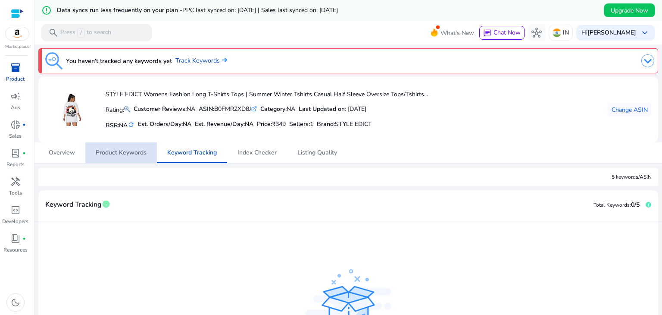
click at [138, 162] on span "Product Keywords" at bounding box center [121, 152] width 51 height 21
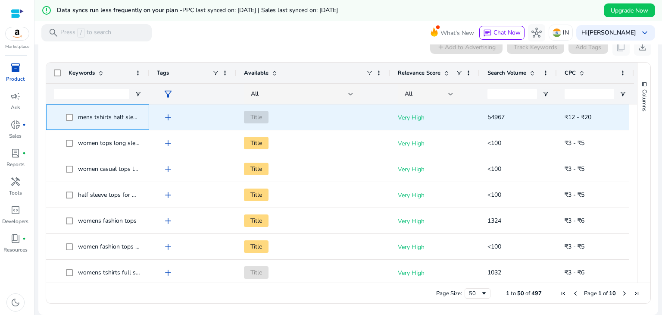
click at [117, 114] on span "mens tshirts half sleeve" at bounding box center [110, 117] width 64 height 8
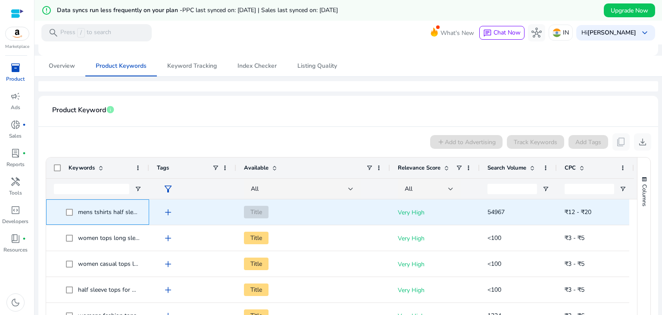
scroll to position [80, 0]
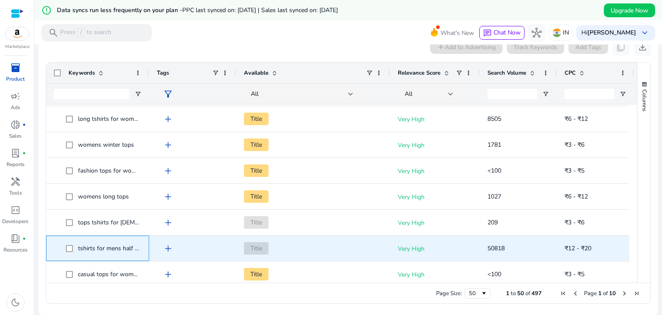
click at [115, 251] on div "tshirts for mens half sleeve" at bounding box center [109, 248] width 63 height 12
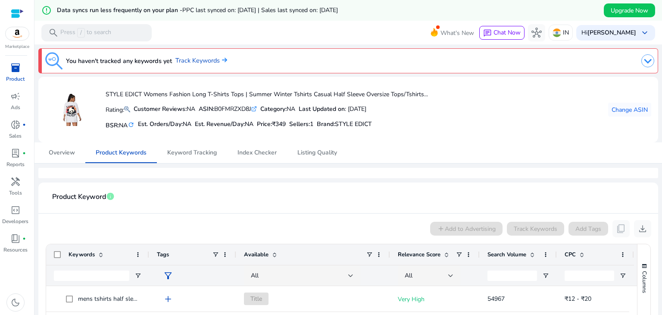
drag, startPoint x: 165, startPoint y: 226, endPoint x: 0, endPoint y: -38, distance: 311.0
click at [0, 0] on html "We recommend switching to desktop view for the best experience. Marketplace inv…" at bounding box center [331, 157] width 662 height 315
click at [161, 181] on div "You haven't tracked any keywords yet Track Keywords STYLE EDICT Womens Fashion …" at bounding box center [348, 270] width 621 height 452
click at [131, 124] on mat-icon "refresh" at bounding box center [131, 125] width 7 height 8
click at [129, 107] on mat-icon at bounding box center [127, 109] width 6 height 10
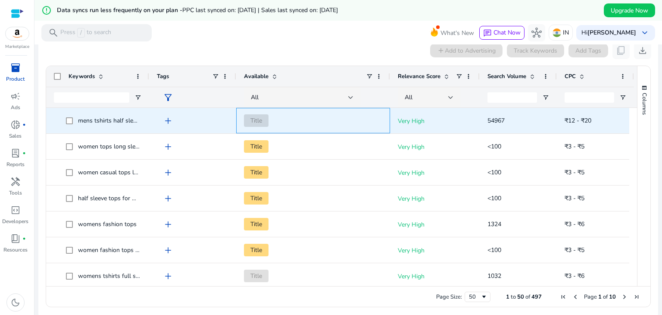
click at [253, 119] on span "Title" at bounding box center [256, 120] width 25 height 13
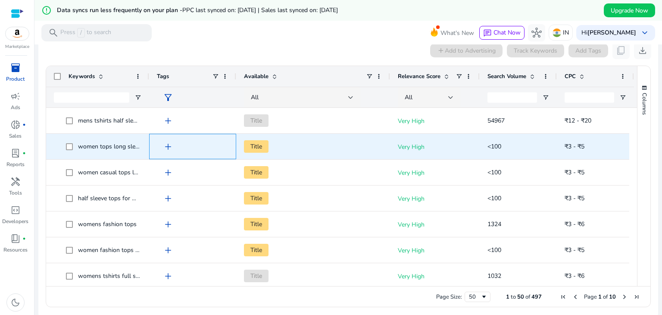
click at [209, 135] on div "add" at bounding box center [193, 146] width 72 height 25
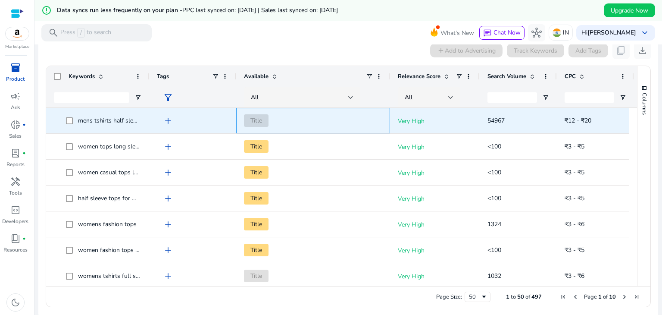
click at [252, 123] on span "Title" at bounding box center [256, 120] width 25 height 13
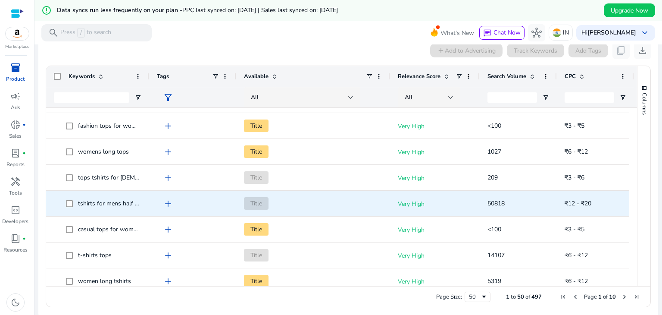
scroll to position [414, 0]
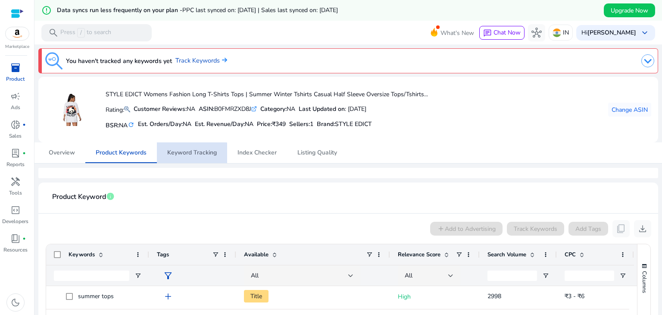
click at [188, 157] on span "Keyword Tracking" at bounding box center [192, 152] width 50 height 21
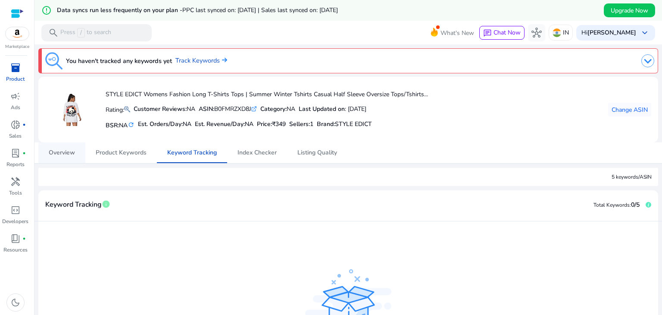
click at [74, 150] on span "Overview" at bounding box center [62, 153] width 26 height 6
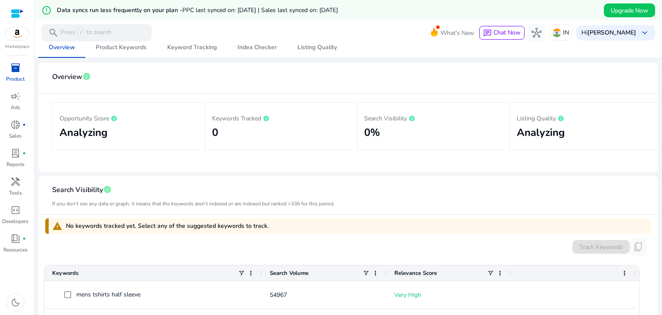
click at [114, 107] on div "Opportunity Score Analyzing" at bounding box center [126, 125] width 148 height 47
click at [183, 30] on mat-toolbar "search Press / to search What's New chat Chat Now hub IN Hi Prateek Masih keybo…" at bounding box center [348, 33] width 628 height 24
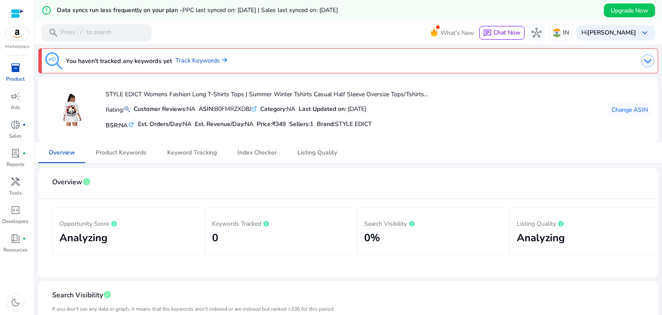
click at [650, 63] on img at bounding box center [647, 60] width 13 height 13
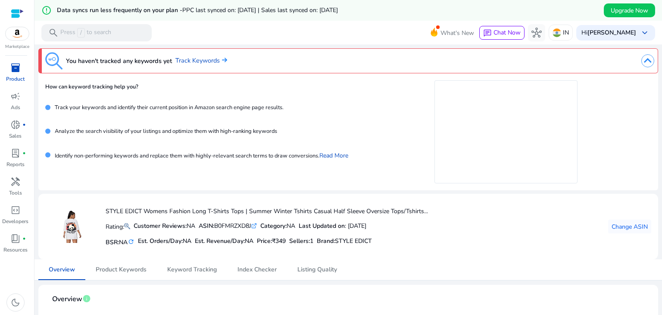
click at [645, 62] on img at bounding box center [647, 60] width 13 height 13
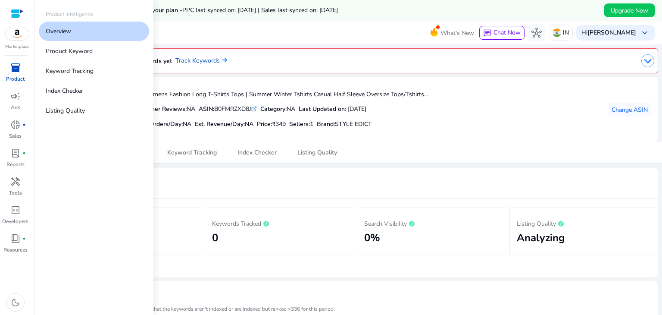
click at [11, 74] on div "inventory_2" at bounding box center [15, 68] width 24 height 14
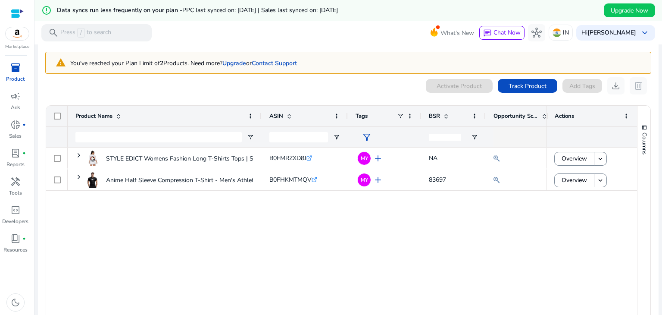
scroll to position [24, 0]
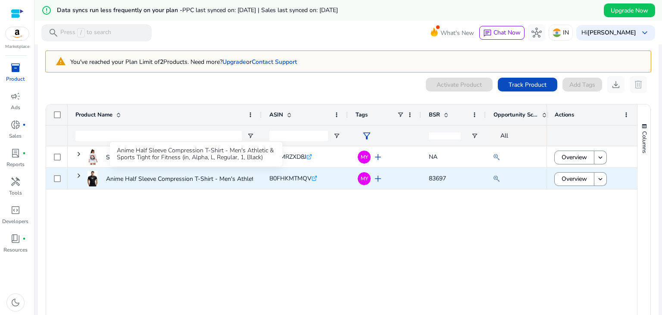
click at [193, 178] on p "Anime Half Sleeve Compression T-Shirt - Men's Athletic & Sports..." at bounding box center [196, 179] width 181 height 18
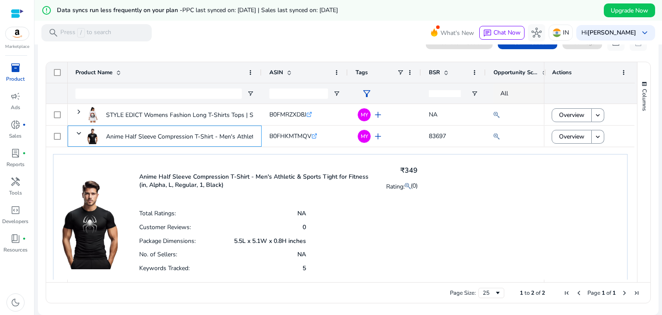
scroll to position [0, 0]
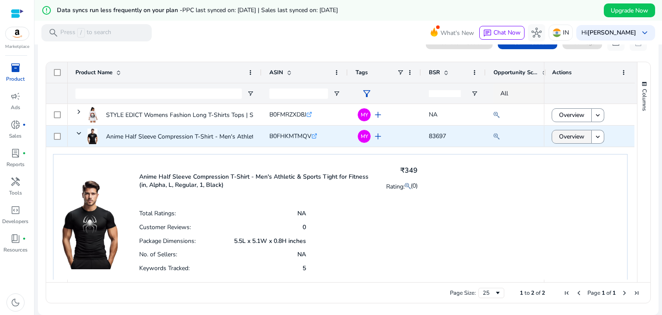
click at [560, 139] on span "Overview" at bounding box center [571, 137] width 25 height 18
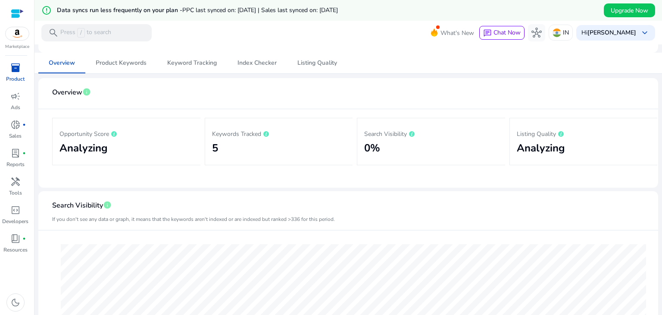
scroll to position [78, 0]
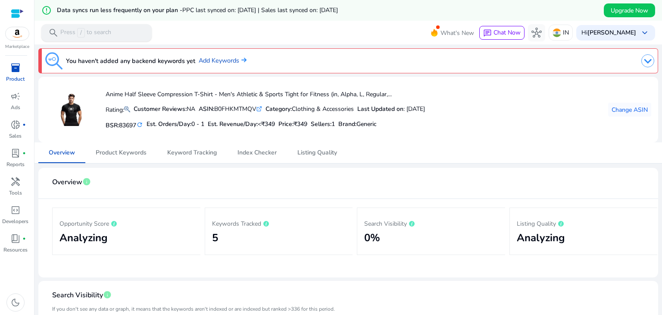
scroll to position [78, 0]
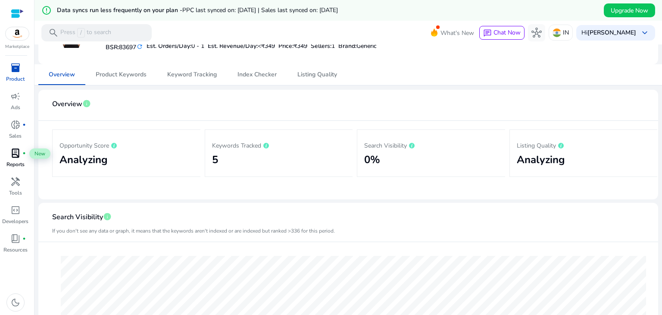
click at [14, 157] on span "lab_profile" at bounding box center [15, 153] width 10 height 10
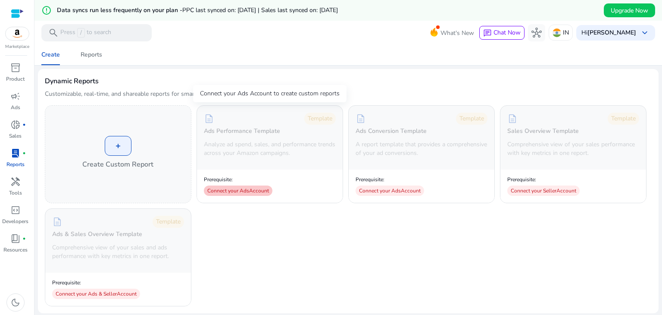
click at [243, 193] on div "Connect your Ads Account" at bounding box center [238, 190] width 69 height 10
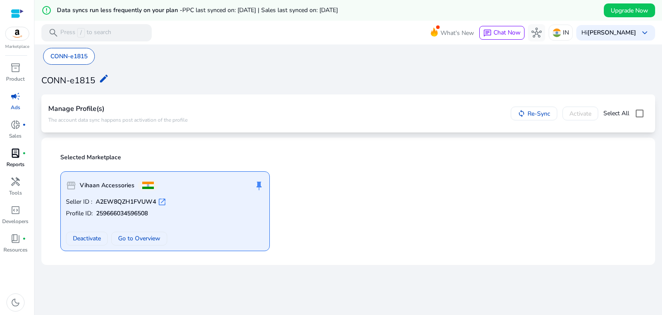
click at [235, 200] on p "Seller ID : A2EW8QZH1FVUW4 open_in_new" at bounding box center [165, 201] width 198 height 9
click at [569, 116] on div "sync Re-Sync Activate Select All" at bounding box center [580, 113] width 138 height 17
click at [586, 115] on div "sync Re-Sync Activate Select All" at bounding box center [580, 113] width 138 height 17
click at [18, 127] on span "donut_small" at bounding box center [15, 124] width 10 height 10
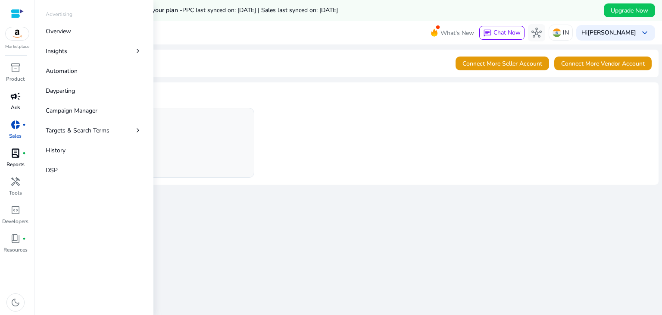
click at [12, 105] on p "Ads" at bounding box center [15, 107] width 9 height 8
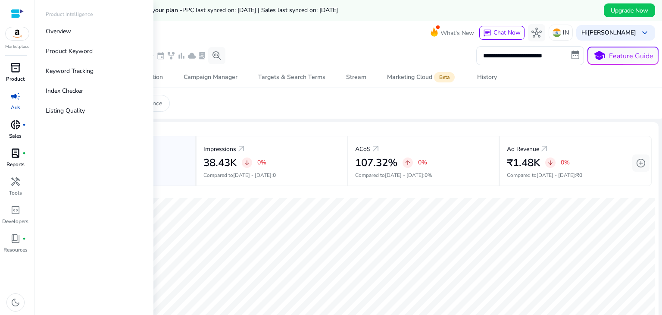
click at [10, 68] on span "inventory_2" at bounding box center [15, 68] width 10 height 10
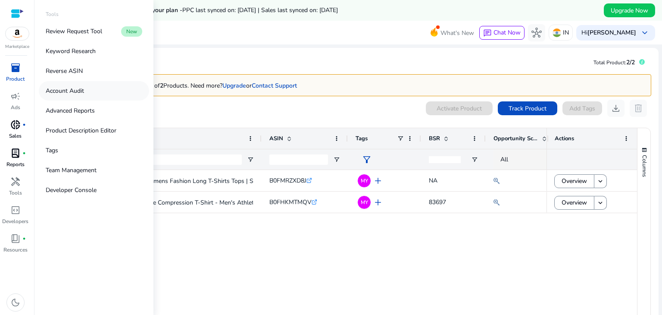
click at [84, 92] on link "Account Audit" at bounding box center [94, 90] width 110 height 19
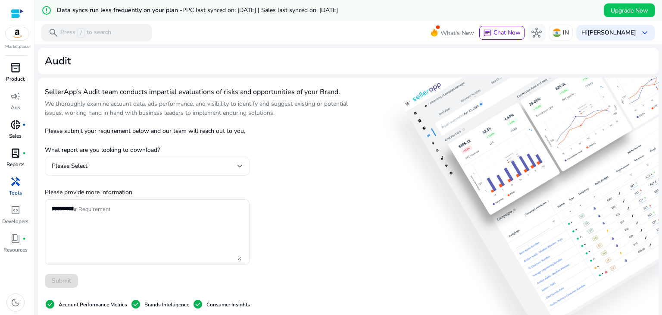
click at [207, 174] on div "Please Select" at bounding box center [147, 165] width 191 height 19
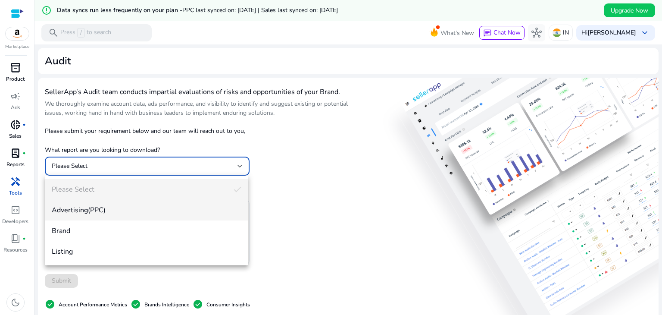
click at [160, 217] on mat-option "Advertising(PPC)" at bounding box center [146, 210] width 203 height 21
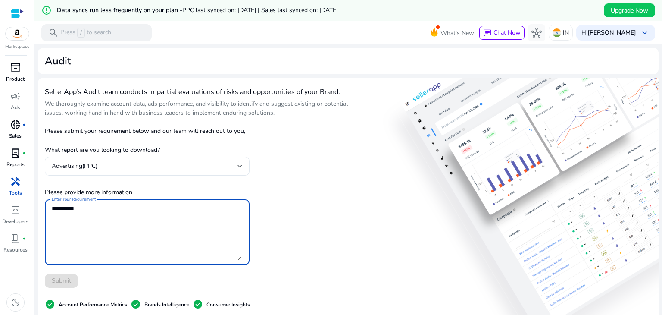
click at [160, 217] on textarea "Enter Your Requirement" at bounding box center [147, 231] width 190 height 57
click at [89, 213] on textarea "Enter Your Requirement" at bounding box center [147, 231] width 190 height 57
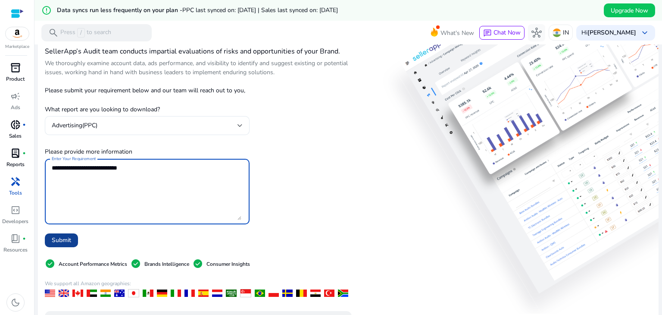
type textarea "**********"
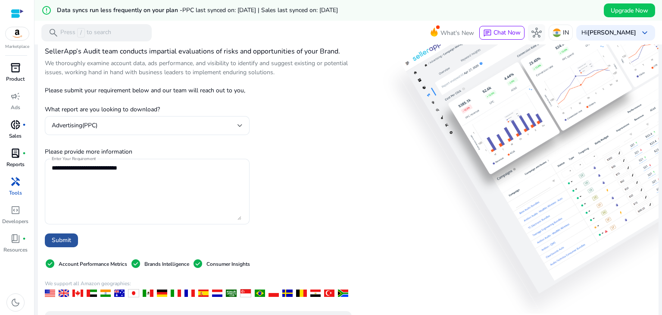
click at [53, 244] on span at bounding box center [61, 240] width 33 height 21
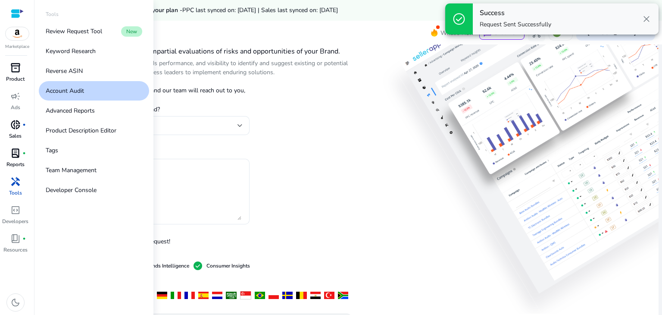
click at [13, 190] on p "Tools" at bounding box center [15, 193] width 13 height 8
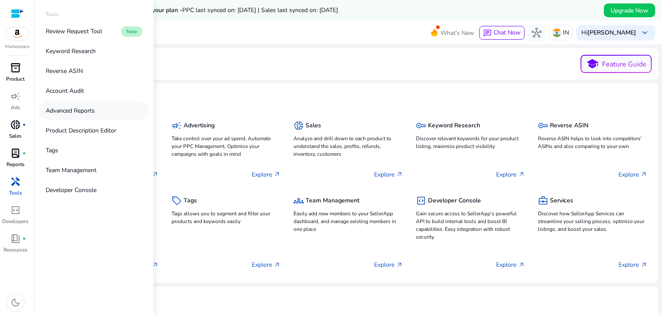
click at [79, 114] on p "Advanced Reports" at bounding box center [70, 110] width 49 height 9
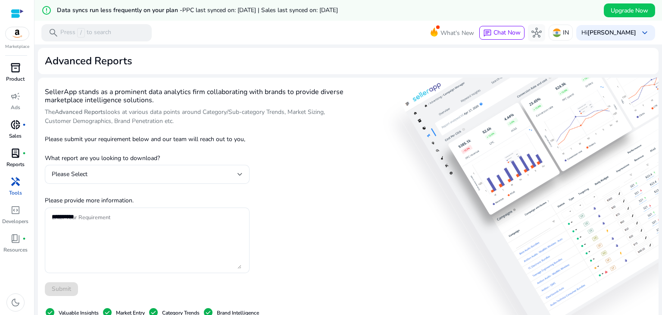
click at [12, 161] on p "Reports" at bounding box center [15, 164] width 18 height 8
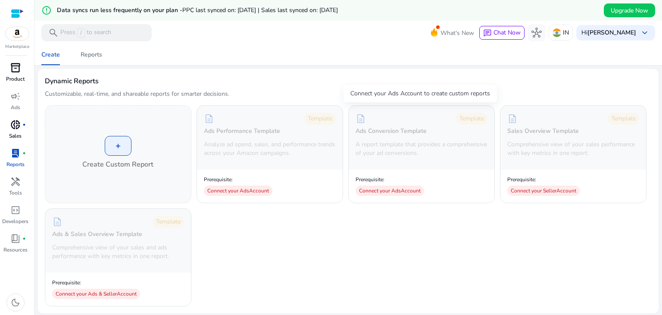
click at [388, 145] on p "A report template that provides a comprehensive of your ad conversions." at bounding box center [422, 148] width 132 height 17
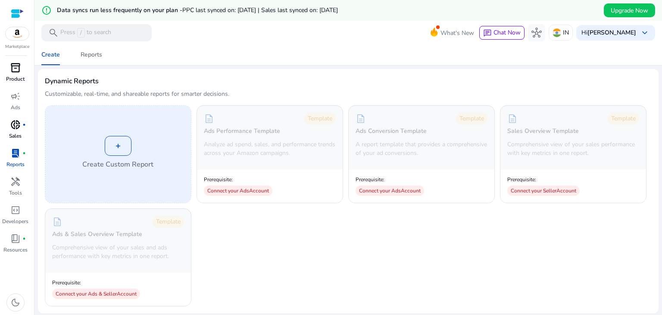
click at [116, 167] on h4 "Create Custom Report" at bounding box center [117, 164] width 71 height 10
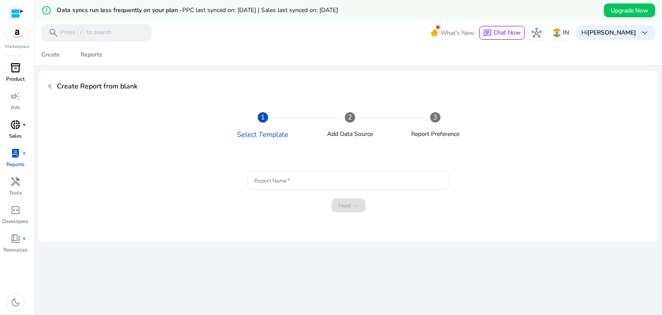
click at [291, 179] on input "Report Name" at bounding box center [348, 179] width 188 height 9
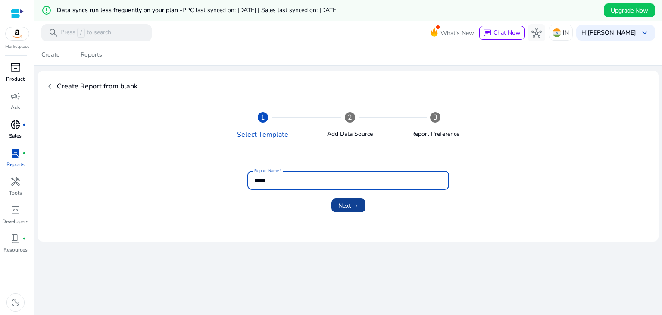
type input "*****"
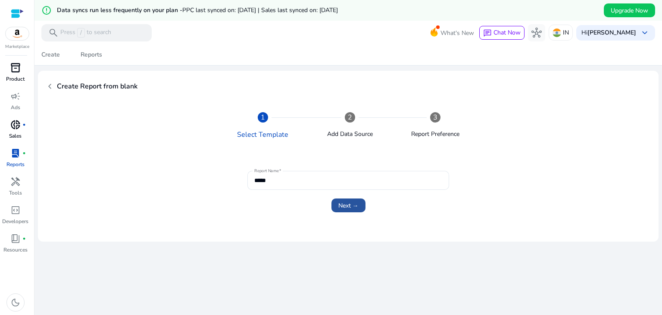
click at [345, 202] on span "Next →" at bounding box center [348, 205] width 20 height 9
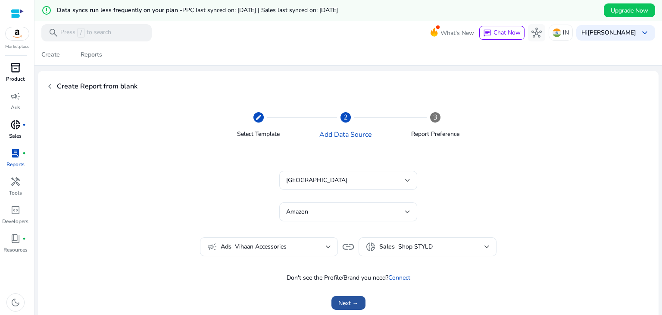
click at [350, 305] on span "Next →" at bounding box center [348, 302] width 20 height 9
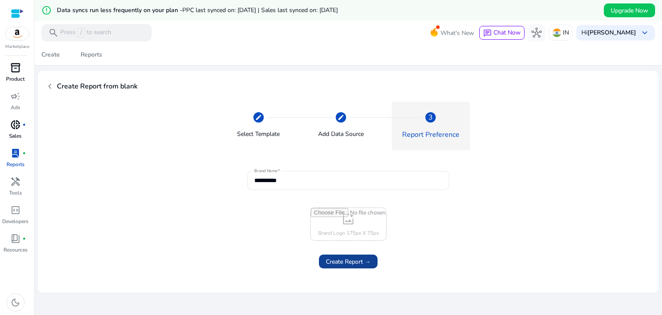
click at [346, 256] on span at bounding box center [348, 261] width 59 height 21
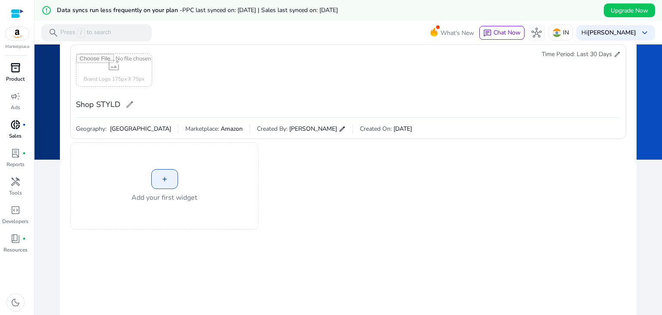
scroll to position [41, 0]
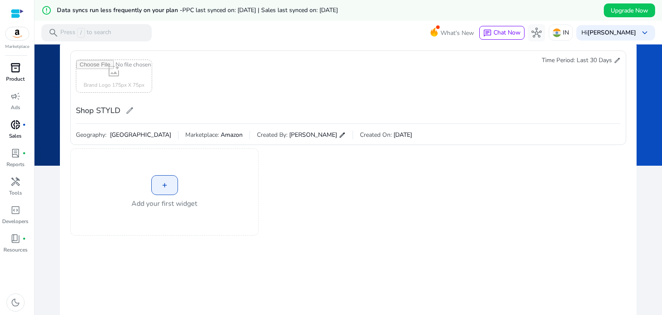
click at [163, 192] on div "+" at bounding box center [164, 185] width 27 height 20
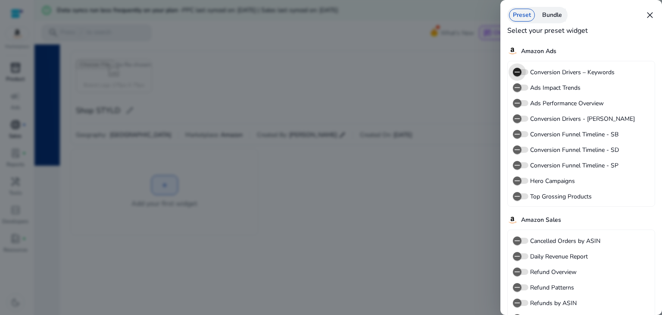
click at [521, 72] on span "button" at bounding box center [517, 72] width 9 height 9
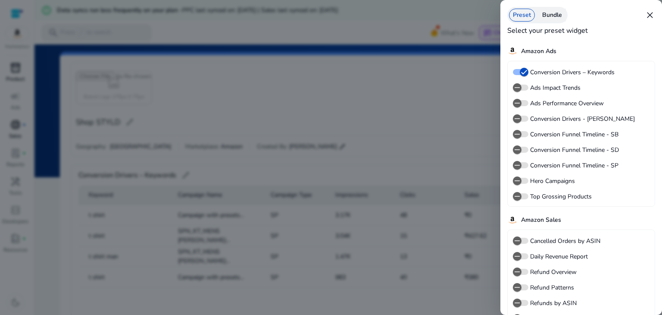
click at [445, 114] on div at bounding box center [331, 157] width 662 height 315
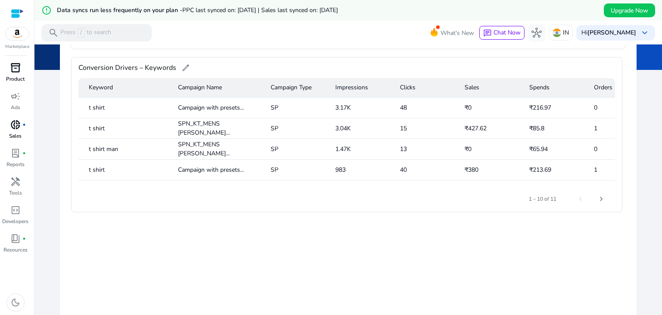
scroll to position [0, 0]
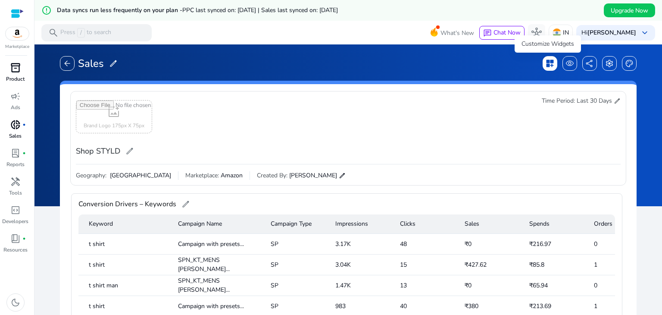
click at [547, 63] on span "dashboard_customize" at bounding box center [550, 63] width 9 height 9
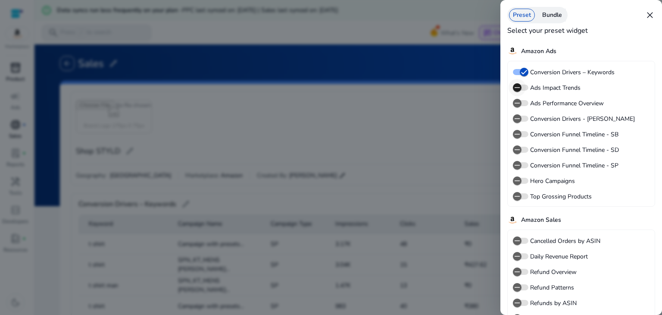
click at [519, 88] on icon "button" at bounding box center [517, 88] width 8 height 8
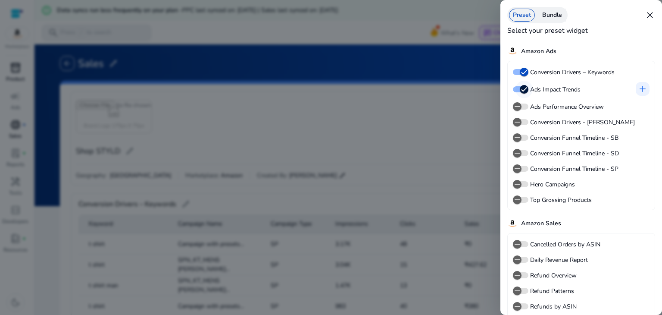
scroll to position [188, 0]
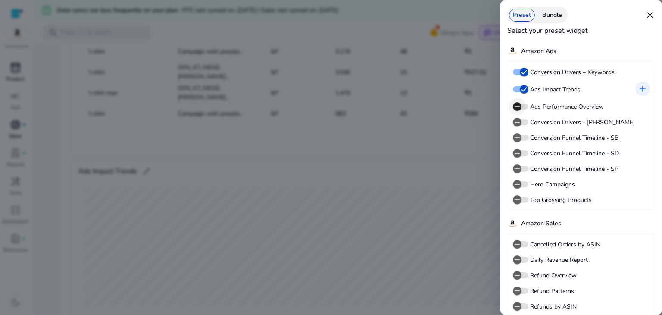
click at [518, 107] on icon "button" at bounding box center [517, 107] width 8 height 8
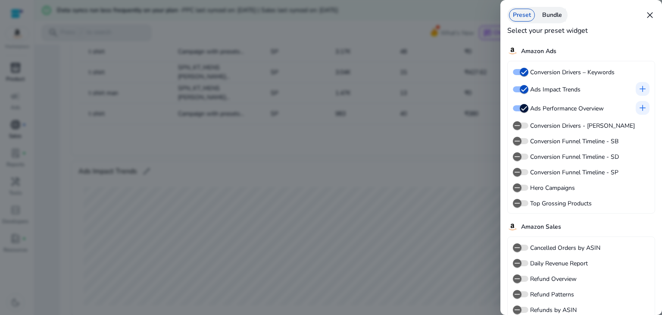
scroll to position [84, 0]
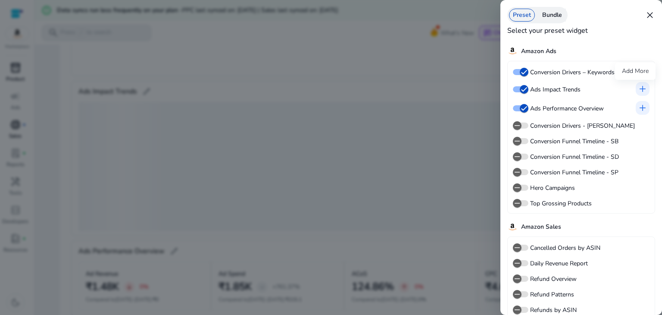
click at [640, 92] on span "add" at bounding box center [643, 89] width 10 height 10
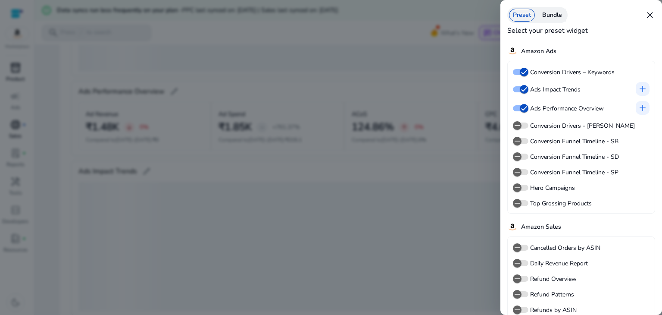
click at [641, 88] on span "add" at bounding box center [643, 89] width 10 height 10
click at [371, 147] on div at bounding box center [331, 157] width 662 height 315
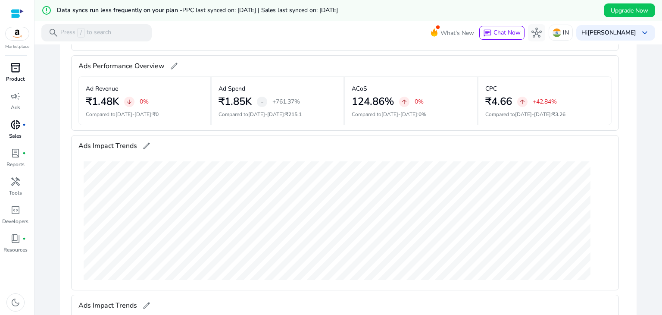
scroll to position [269, 0]
click at [593, 145] on span at bounding box center [591, 149] width 21 height 21
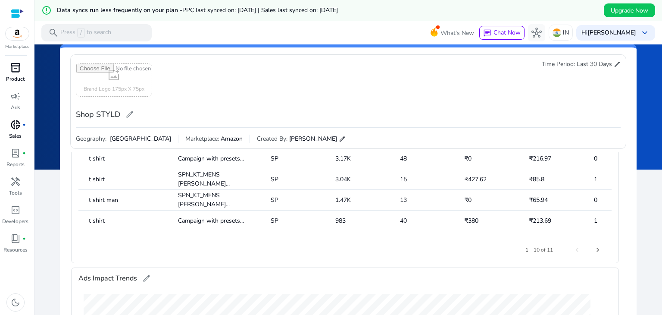
scroll to position [0, 0]
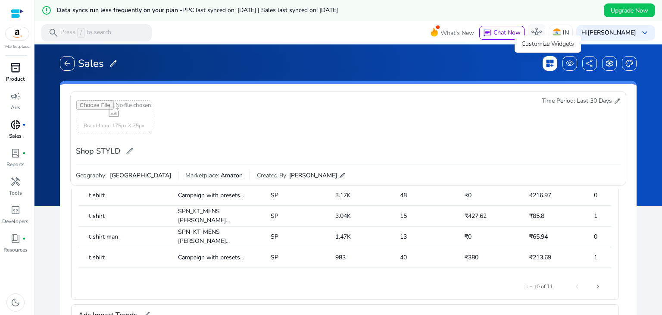
click at [543, 68] on div "dashboard_customize" at bounding box center [550, 63] width 15 height 15
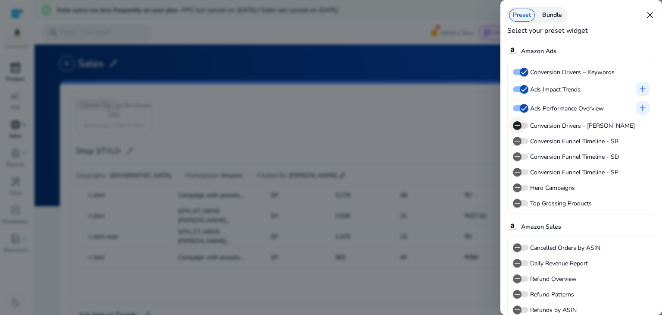
click at [522, 123] on span "button" at bounding box center [517, 125] width 17 height 17
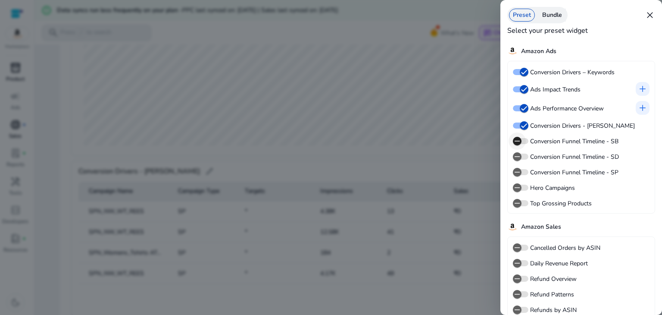
click at [519, 141] on icon "button" at bounding box center [517, 141] width 8 height 8
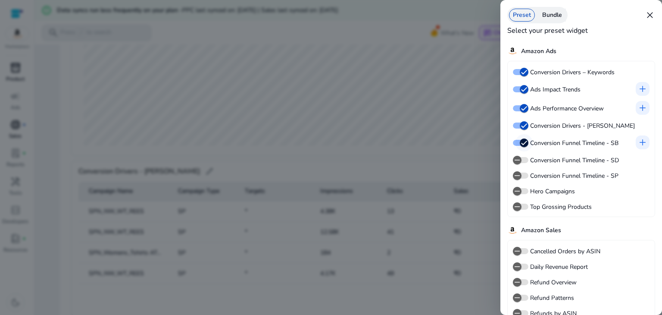
scroll to position [563, 0]
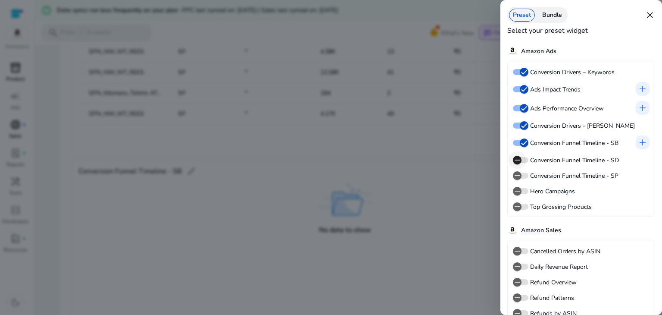
click at [519, 160] on icon "button" at bounding box center [517, 160] width 8 height 8
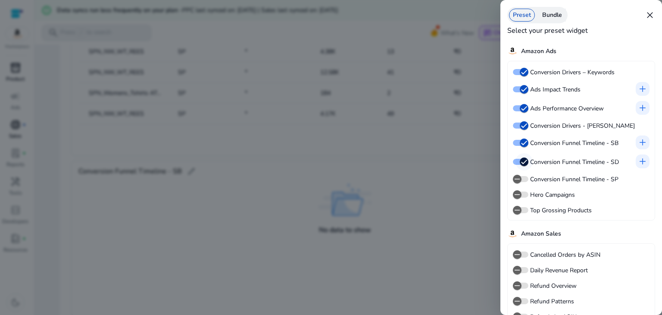
scroll to position [722, 0]
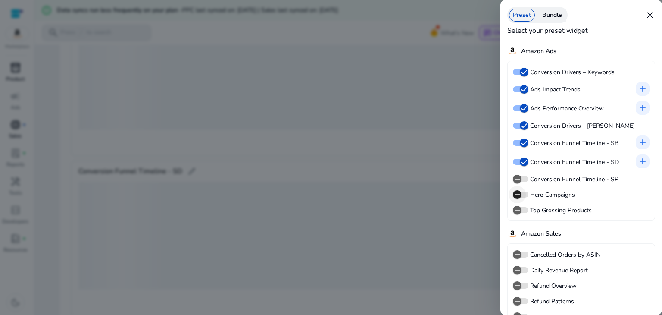
click at [520, 193] on icon "button" at bounding box center [517, 195] width 8 height 8
click at [520, 178] on icon "button" at bounding box center [517, 179] width 8 height 8
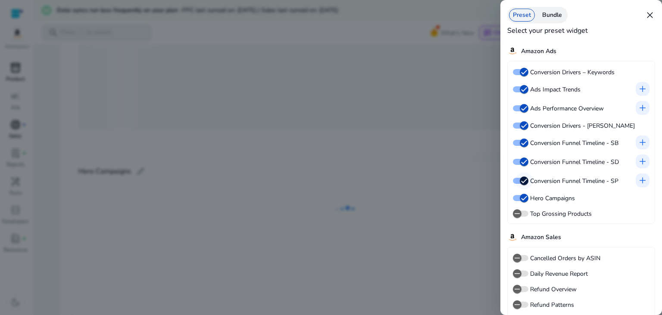
scroll to position [1041, 0]
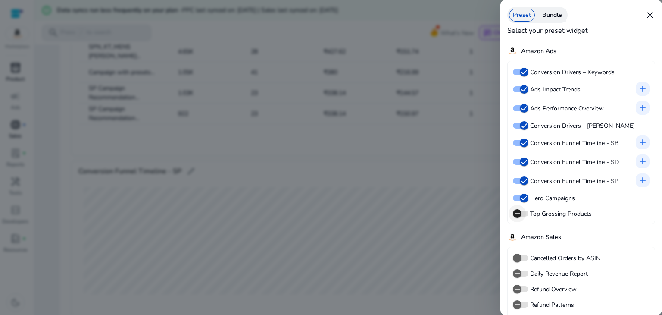
click at [520, 213] on icon "button" at bounding box center [517, 214] width 8 height 8
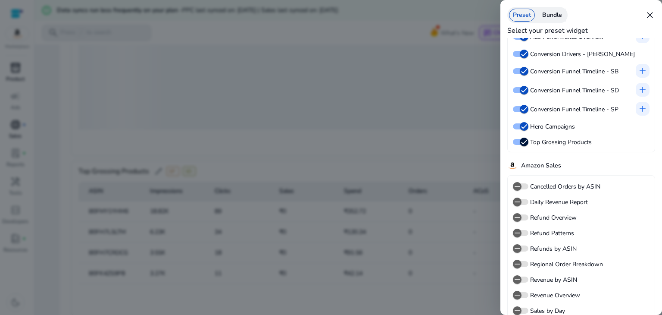
scroll to position [73, 0]
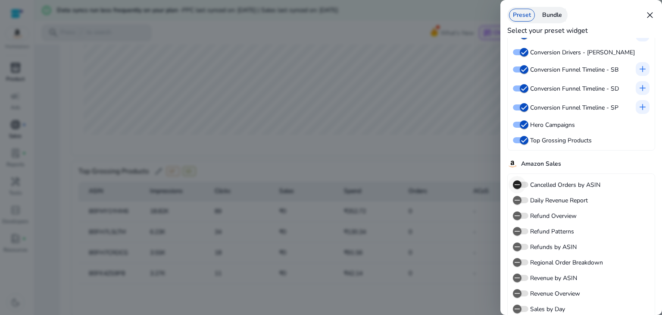
click at [523, 185] on span "button" at bounding box center [517, 184] width 17 height 17
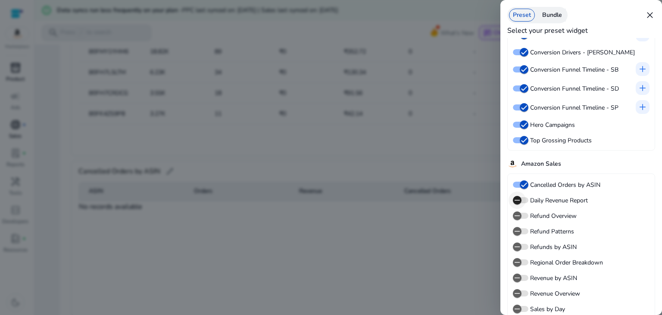
click at [519, 200] on icon "button" at bounding box center [517, 200] width 8 height 8
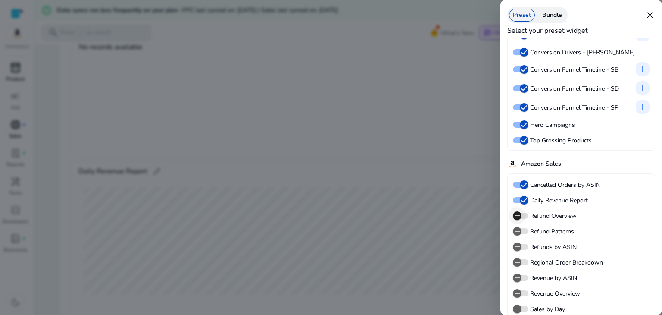
click at [517, 214] on icon "button" at bounding box center [517, 216] width 8 height 8
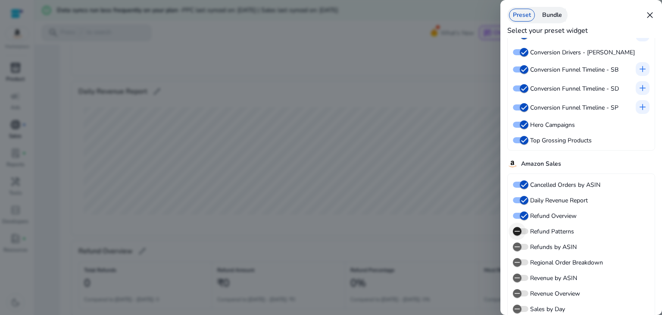
click at [517, 227] on span "button" at bounding box center [517, 231] width 9 height 9
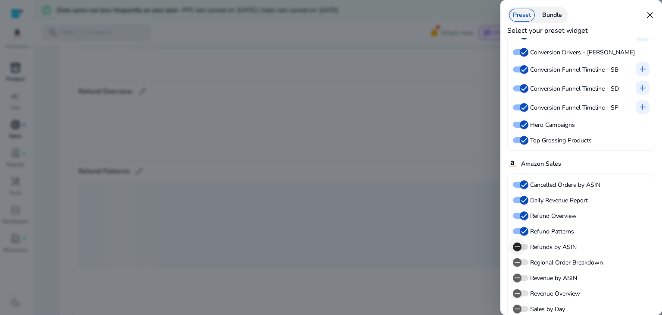
click at [517, 242] on span "button" at bounding box center [517, 246] width 9 height 9
click at [517, 249] on icon "button" at bounding box center [517, 247] width 8 height 8
click at [521, 261] on icon "button" at bounding box center [517, 262] width 8 height 8
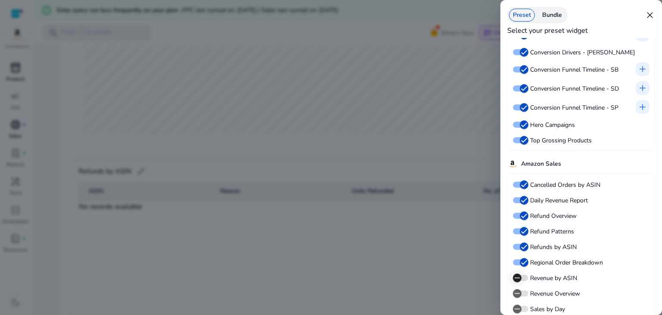
click at [521, 273] on span "button" at bounding box center [517, 277] width 9 height 9
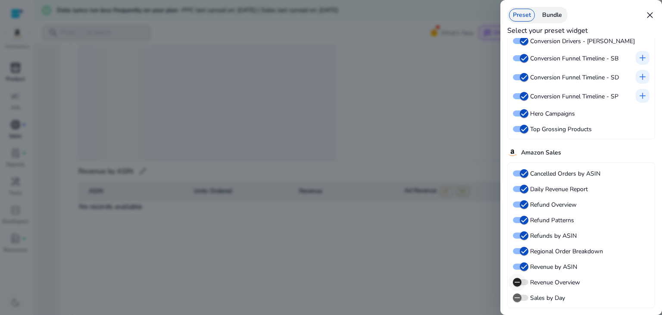
click at [522, 283] on span "button" at bounding box center [517, 281] width 17 height 17
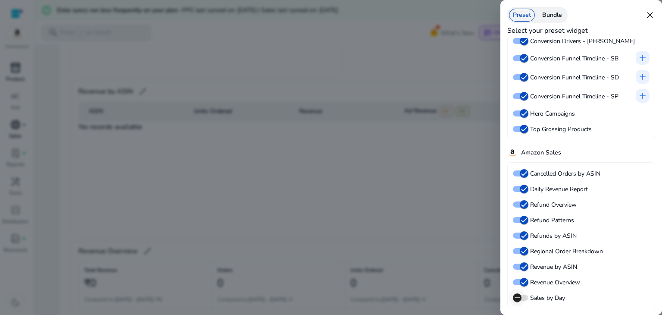
click at [522, 300] on span "button" at bounding box center [517, 297] width 17 height 17
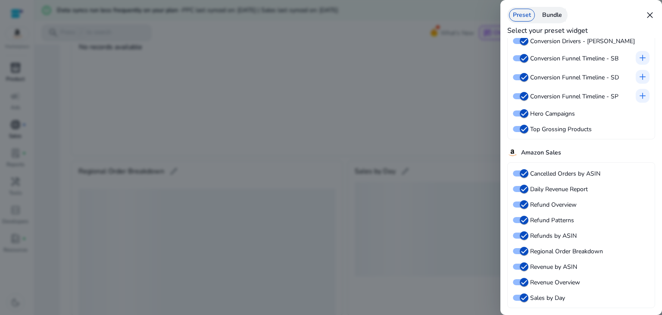
click at [561, 17] on div "Bundle" at bounding box center [552, 15] width 28 height 13
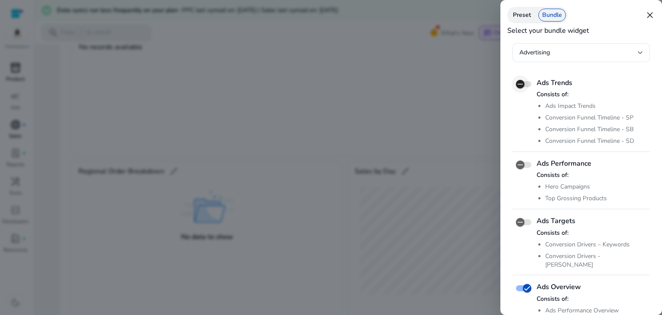
click at [522, 81] on icon "button" at bounding box center [520, 84] width 8 height 8
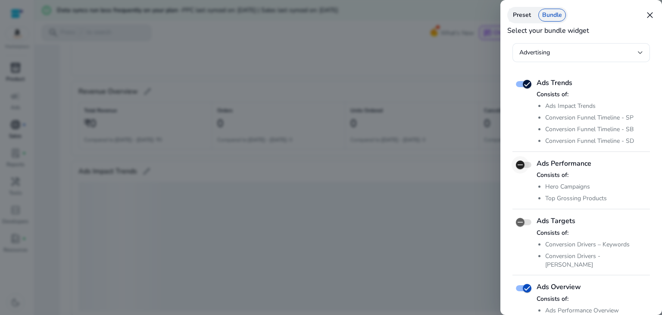
scroll to position [2636, 0]
click at [523, 162] on icon "button" at bounding box center [520, 165] width 8 height 8
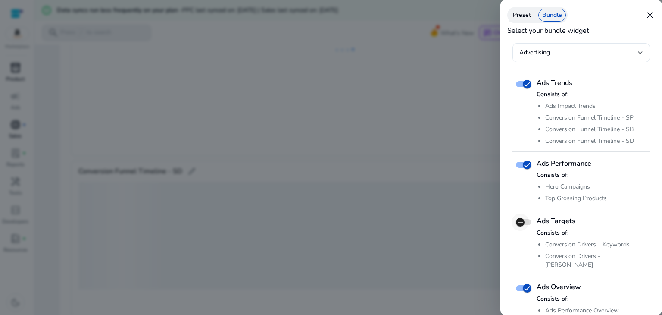
click at [521, 220] on icon "button" at bounding box center [520, 222] width 8 height 8
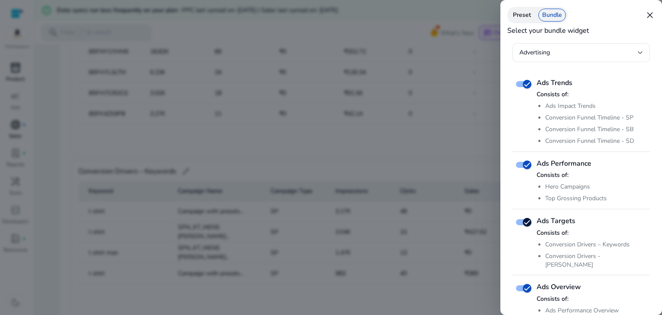
scroll to position [3593, 0]
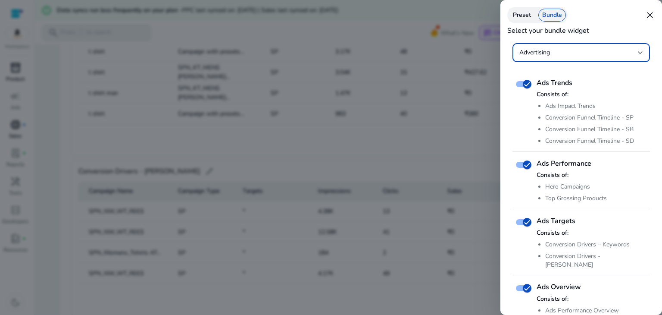
click at [637, 49] on div "Advertising" at bounding box center [578, 52] width 119 height 9
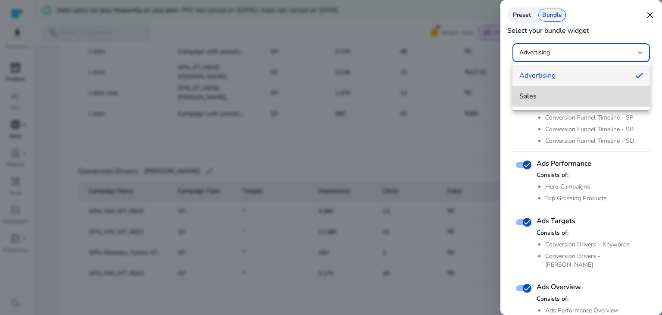
click at [595, 91] on mat-option "Sales" at bounding box center [582, 96] width 138 height 21
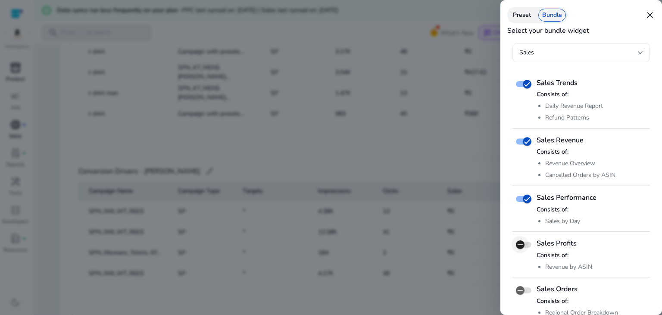
click at [521, 242] on icon "button" at bounding box center [520, 245] width 8 height 8
click at [525, 292] on span "button" at bounding box center [520, 290] width 17 height 17
click at [648, 16] on span "close" at bounding box center [650, 15] width 10 height 10
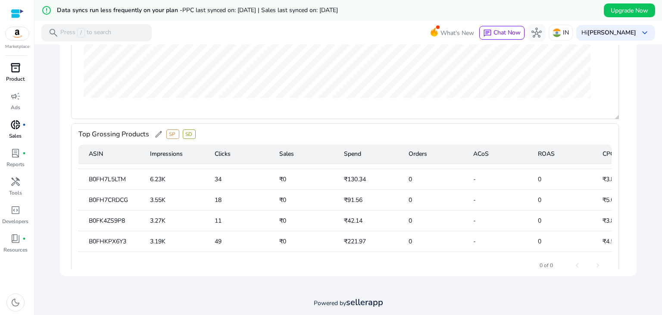
scroll to position [0, 0]
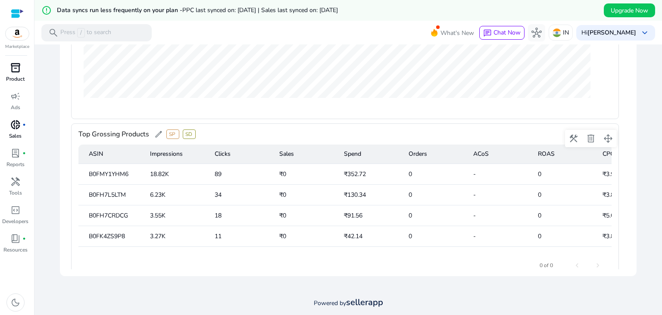
click at [112, 173] on mat-cell "B0FMY1YHM6" at bounding box center [110, 174] width 65 height 21
copy mat-cell "B0FMY1YHM6"
click at [112, 194] on mat-cell "B0FH7L5LTM" at bounding box center [110, 195] width 65 height 21
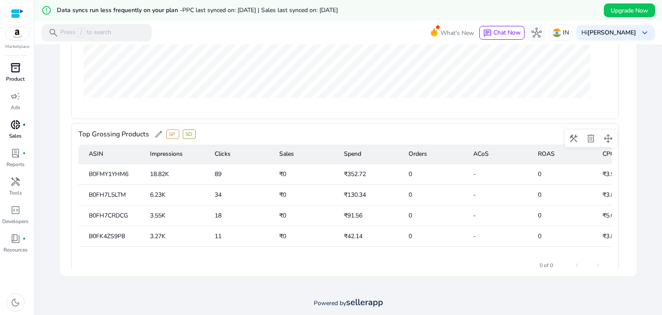
copy mat-cell "B0FH7L5LTM"
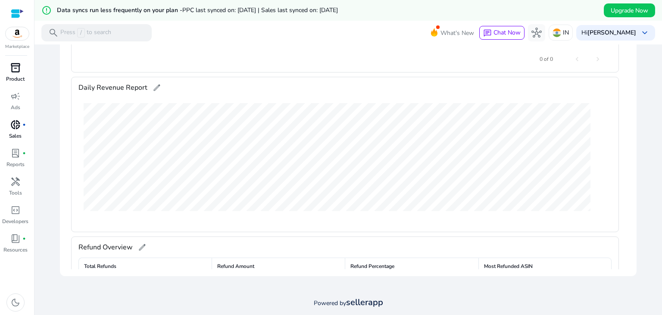
scroll to position [1556, 0]
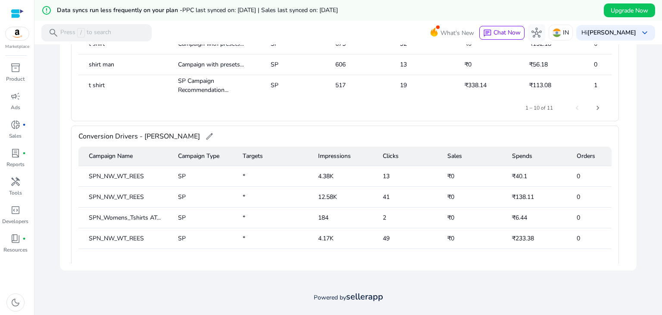
scroll to position [3593, 0]
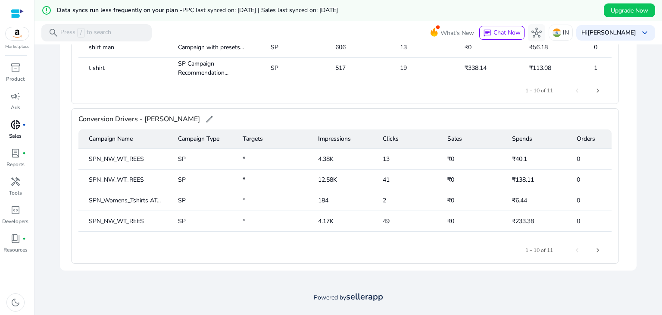
click at [16, 133] on p "Sales" at bounding box center [15, 136] width 13 height 8
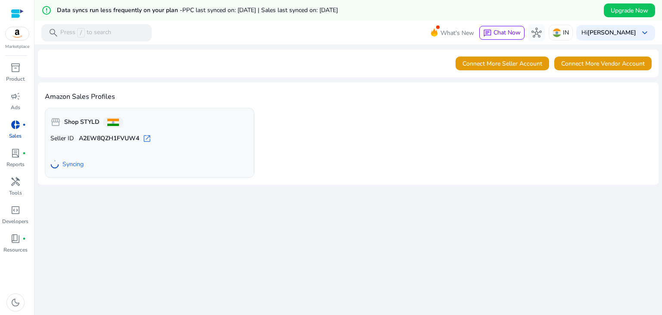
click at [73, 165] on span "Syncing" at bounding box center [73, 164] width 21 height 9
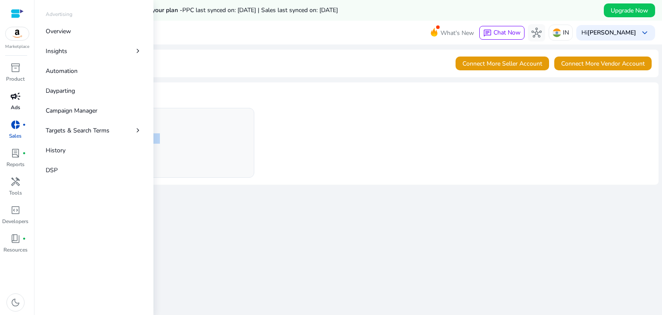
click at [26, 101] on link "campaign Ads" at bounding box center [15, 103] width 31 height 28
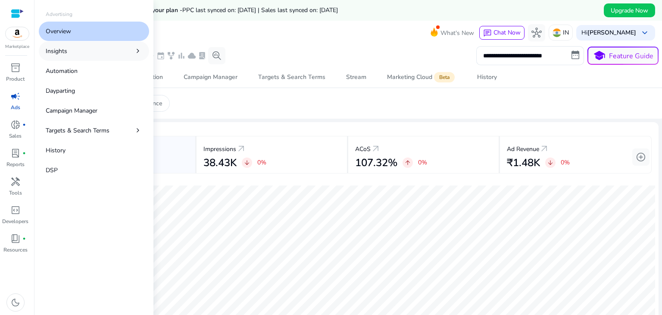
click at [83, 49] on link "Insights chevron_right" at bounding box center [94, 50] width 110 height 19
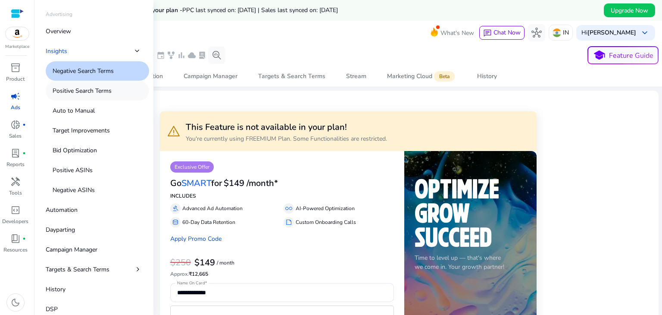
click at [72, 85] on link "Positive Search Terms" at bounding box center [97, 90] width 103 height 19
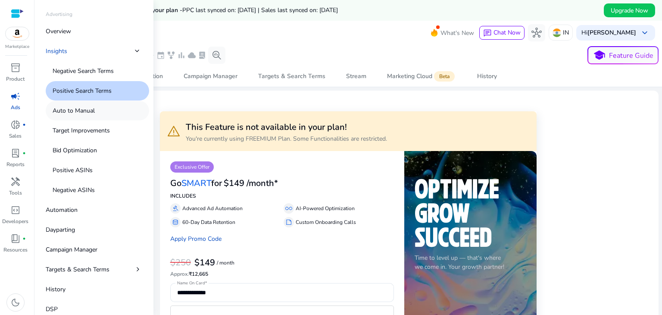
click at [67, 107] on p "Auto to Manual" at bounding box center [74, 110] width 42 height 9
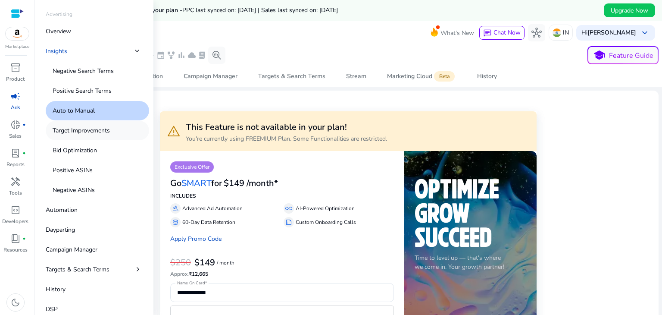
click at [64, 130] on p "Target Improvements" at bounding box center [81, 130] width 57 height 9
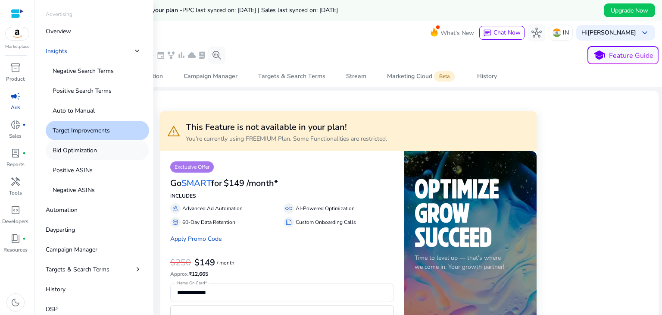
click at [71, 153] on p "Bid Optimization" at bounding box center [75, 150] width 44 height 9
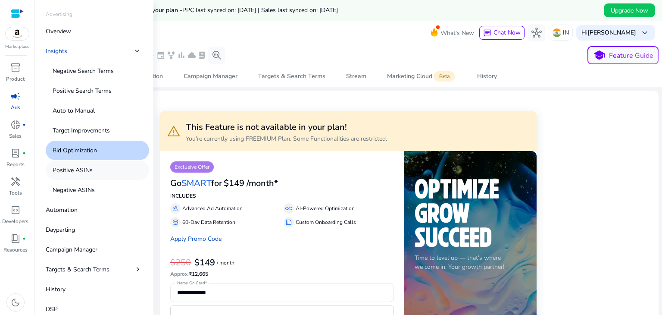
click at [72, 166] on p "Positive ASINs" at bounding box center [73, 170] width 40 height 9
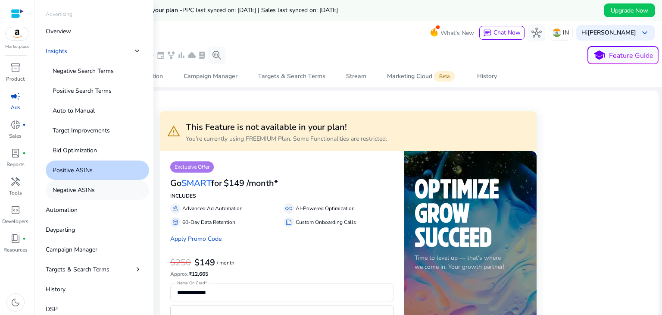
click at [72, 185] on p "Negative ASINs" at bounding box center [74, 189] width 42 height 9
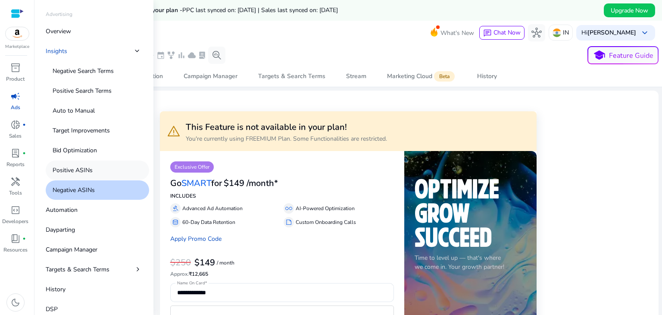
scroll to position [14, 0]
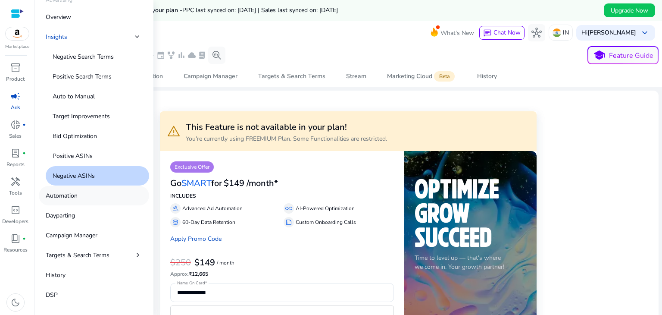
click at [84, 196] on link "Automation" at bounding box center [94, 195] width 110 height 19
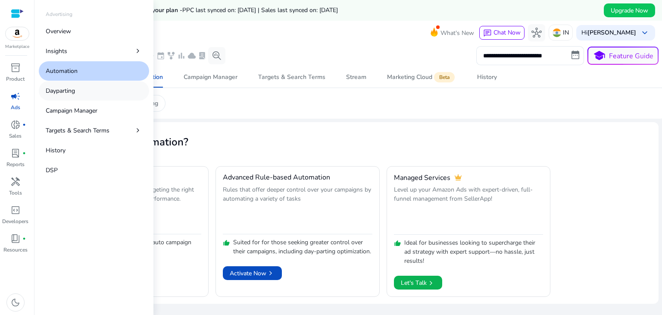
click at [95, 99] on link "Dayparting" at bounding box center [94, 90] width 110 height 19
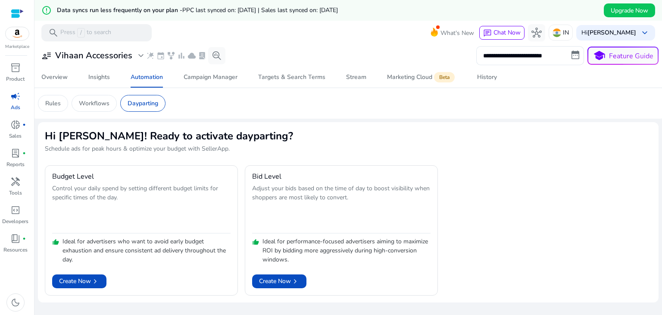
click at [9, 98] on div "campaign" at bounding box center [15, 96] width 24 height 14
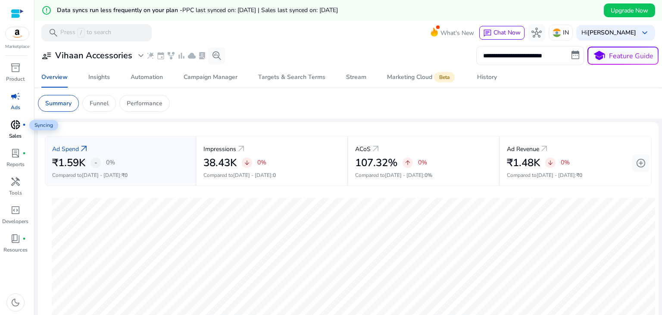
click at [16, 131] on div "donut_small fiber_manual_record" at bounding box center [15, 125] width 24 height 14
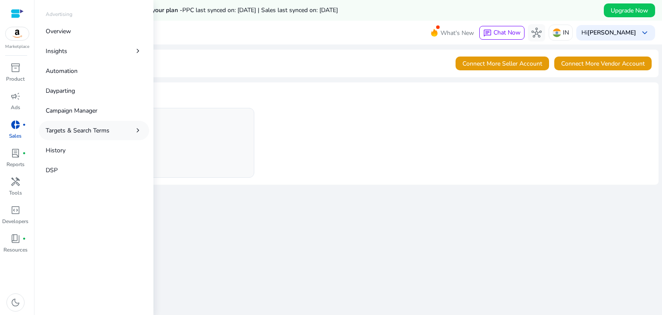
click at [61, 125] on link "Targets & Search Terms chevron_right" at bounding box center [94, 130] width 110 height 19
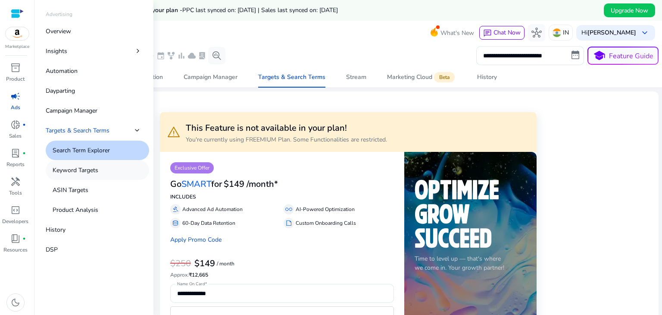
click at [67, 166] on p "Keyword Targets" at bounding box center [76, 170] width 46 height 9
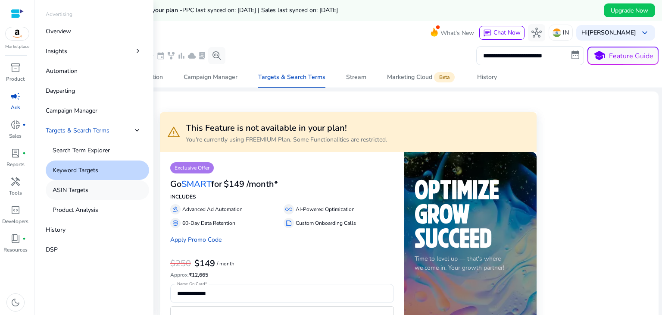
click at [69, 187] on p "ASIN Targets" at bounding box center [71, 189] width 36 height 9
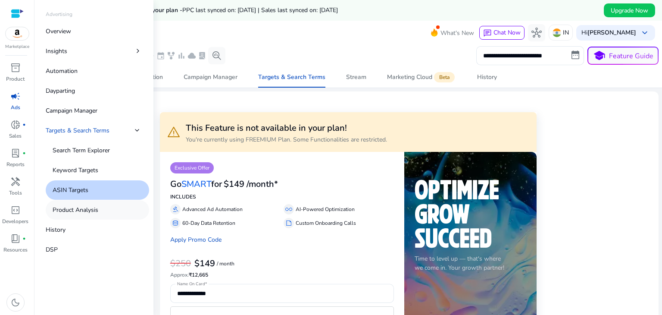
click at [71, 204] on link "Product Analysis" at bounding box center [97, 209] width 103 height 19
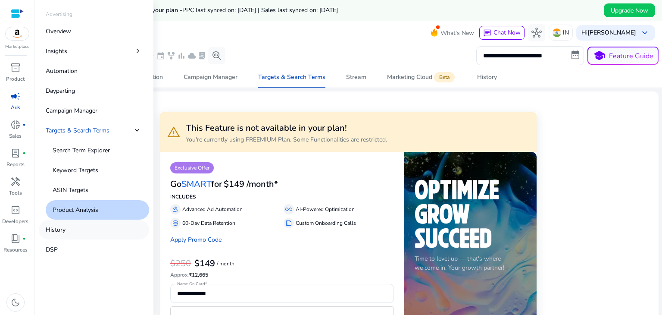
click at [60, 232] on p "History" at bounding box center [56, 229] width 20 height 9
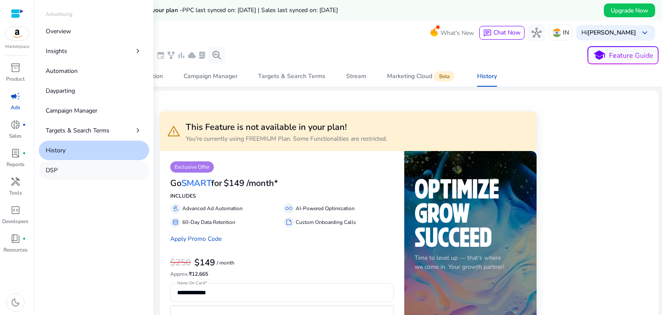
click at [64, 176] on link "DSP" at bounding box center [94, 169] width 110 height 19
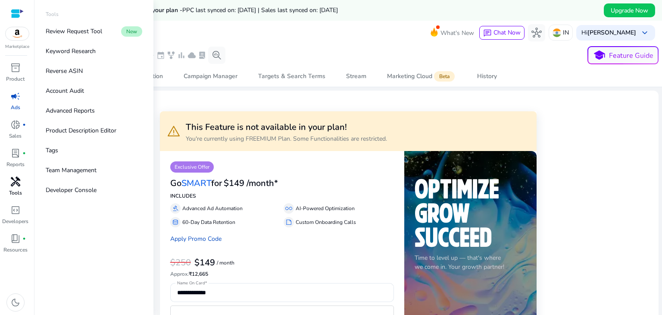
click at [16, 187] on span "handyman" at bounding box center [15, 181] width 10 height 10
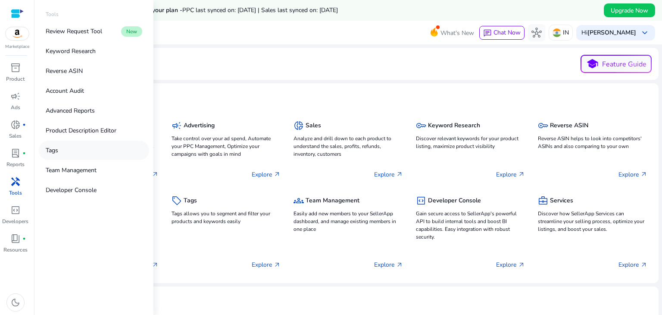
click at [71, 146] on link "Tags" at bounding box center [94, 150] width 110 height 19
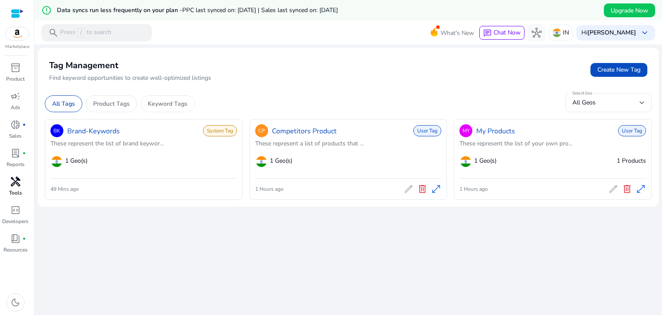
click at [187, 171] on div "BK Brand-Keywords System Tag These represent the list of brand keywor... 1 Geo(…" at bounding box center [143, 150] width 187 height 55
click at [438, 184] on span "open_in_full" at bounding box center [436, 189] width 10 height 10
click at [636, 188] on span "open_in_full" at bounding box center [641, 189] width 10 height 10
click at [116, 108] on div "Product Tags" at bounding box center [111, 103] width 51 height 17
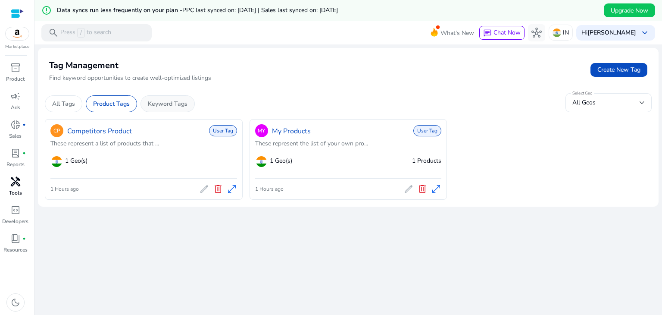
click at [163, 106] on p "Keyword Tags" at bounding box center [168, 103] width 40 height 9
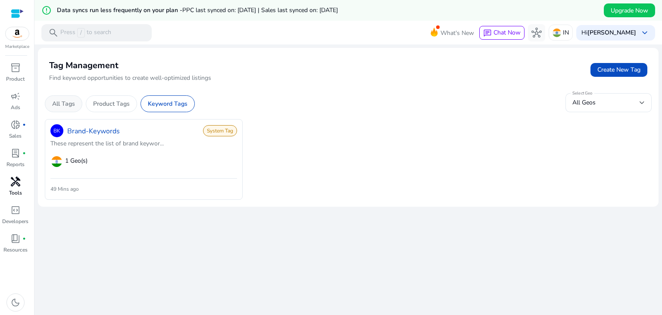
click at [69, 102] on p "All Tags" at bounding box center [63, 103] width 23 height 9
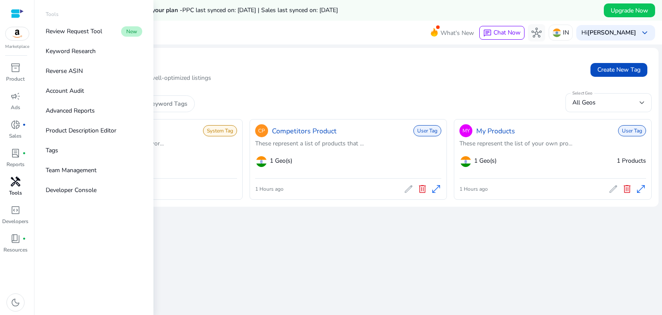
click at [16, 183] on span "handyman" at bounding box center [15, 181] width 10 height 10
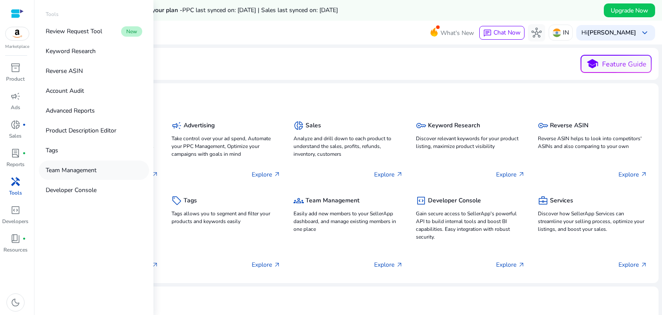
click at [70, 172] on p "Team Management" at bounding box center [71, 170] width 51 height 9
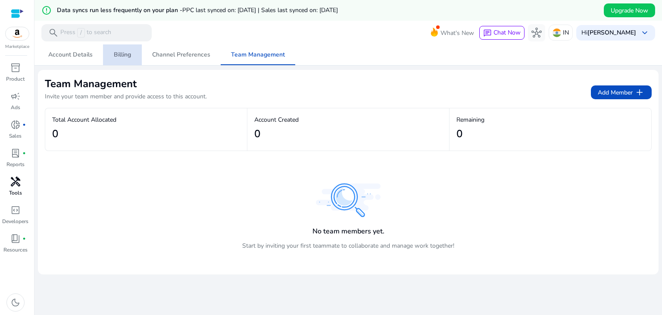
click at [123, 55] on span "Billing" at bounding box center [122, 55] width 17 height 6
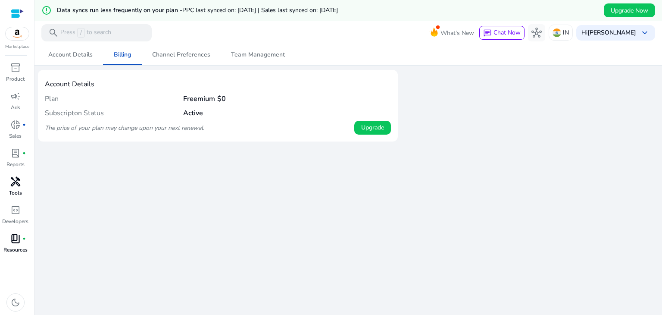
click at [14, 248] on p "Resources" at bounding box center [15, 250] width 24 height 8
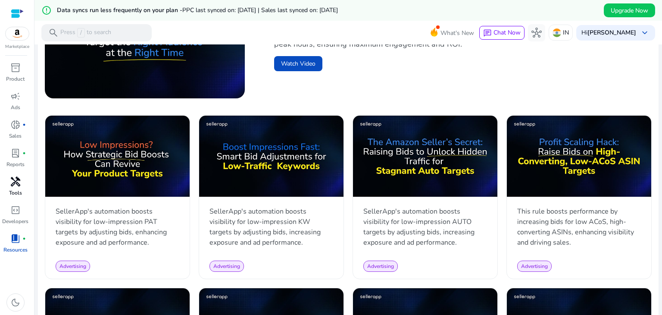
scroll to position [358, 0]
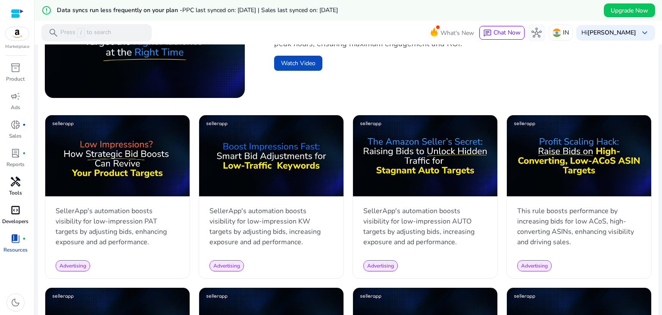
click at [16, 217] on p "Developers" at bounding box center [15, 221] width 26 height 8
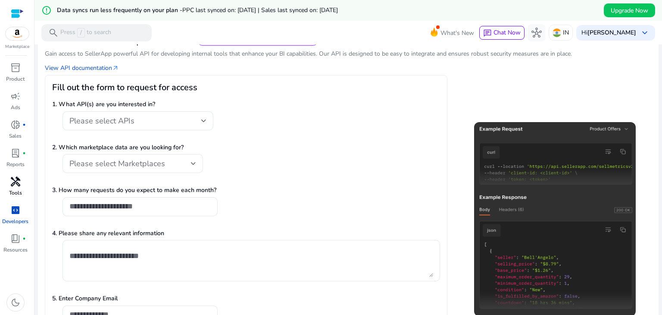
scroll to position [78, 0]
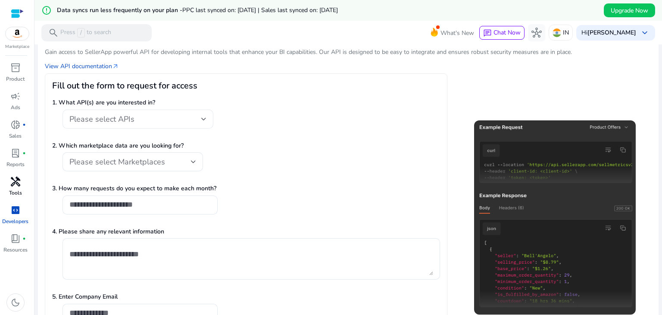
click at [183, 119] on div "Please select APIs" at bounding box center [135, 118] width 132 height 9
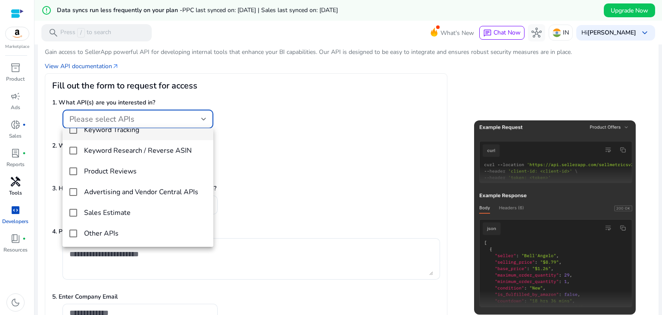
scroll to position [0, 0]
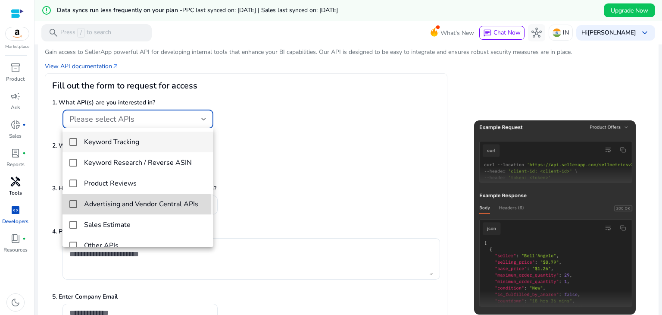
click at [74, 206] on mat-pseudo-checkbox at bounding box center [73, 204] width 8 height 8
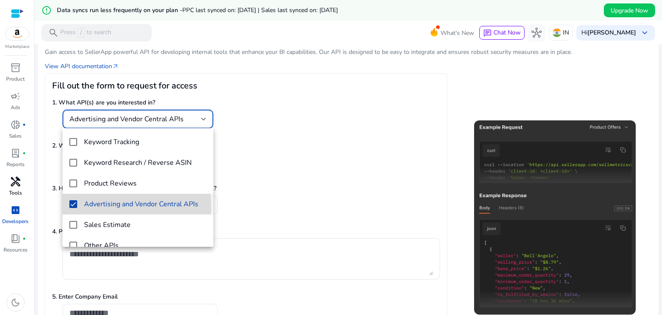
click at [74, 206] on mat-pseudo-checkbox at bounding box center [73, 204] width 8 height 8
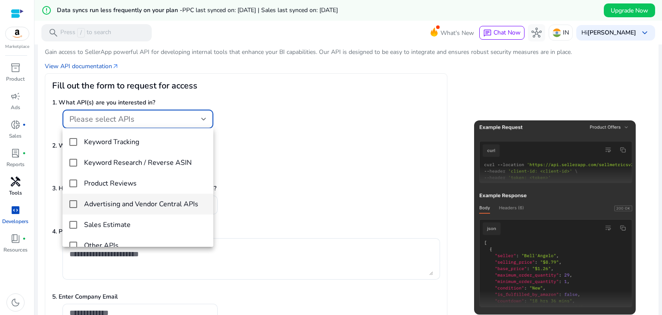
click at [198, 113] on div at bounding box center [331, 157] width 662 height 315
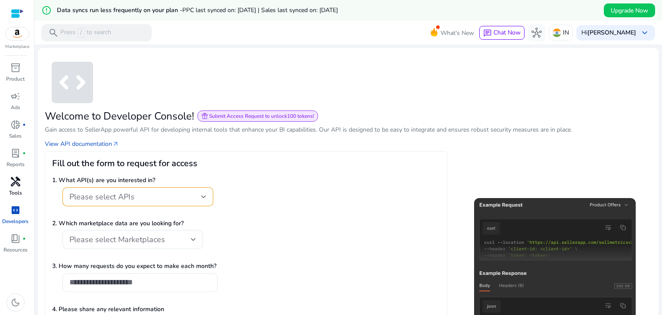
click at [240, 118] on span "Submit Access Request to unlock 100 tokens!" at bounding box center [261, 116] width 105 height 7
